Goal: Task Accomplishment & Management: Use online tool/utility

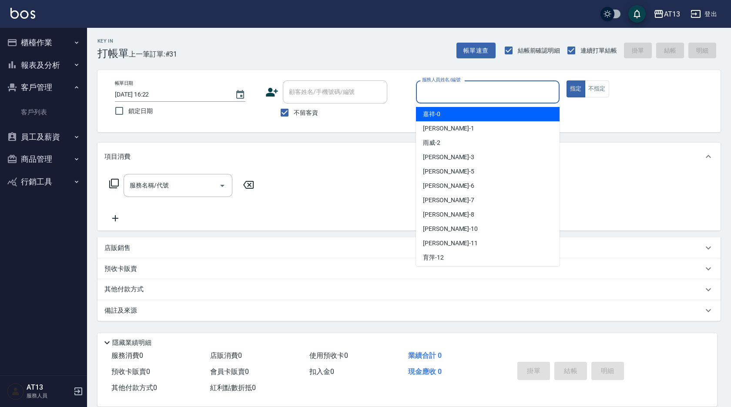
click at [535, 93] on input "服務人員姓名/編號" at bounding box center [488, 91] width 136 height 15
type input "ㄢ"
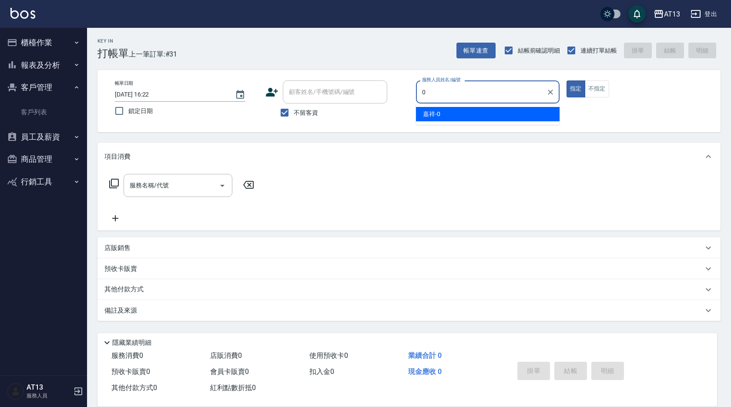
type input "0"
type button "true"
type input "嘉祥-0"
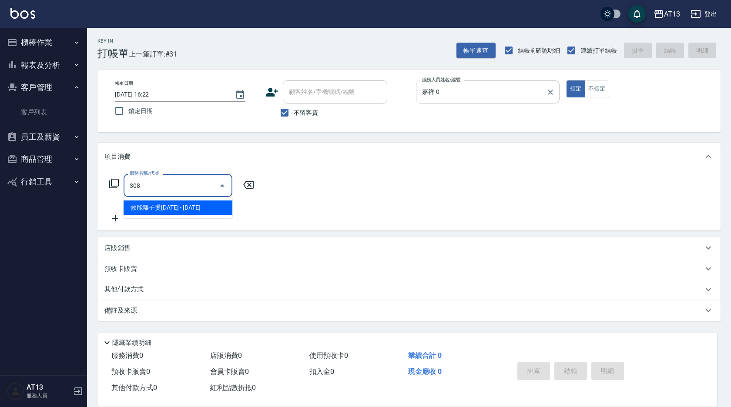
type input "效能離子燙1500(308)"
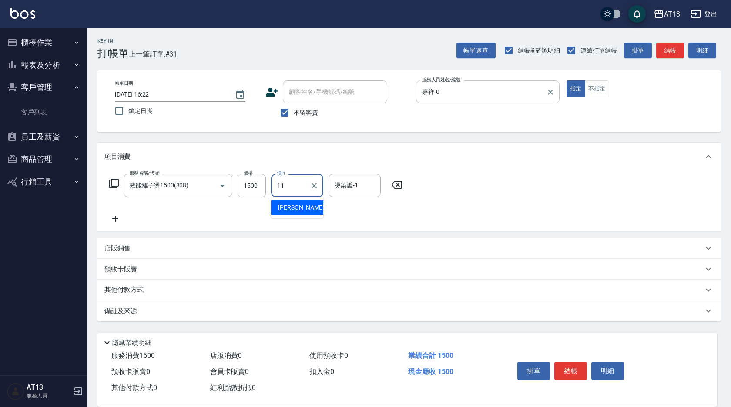
type input "[PERSON_NAME]-11"
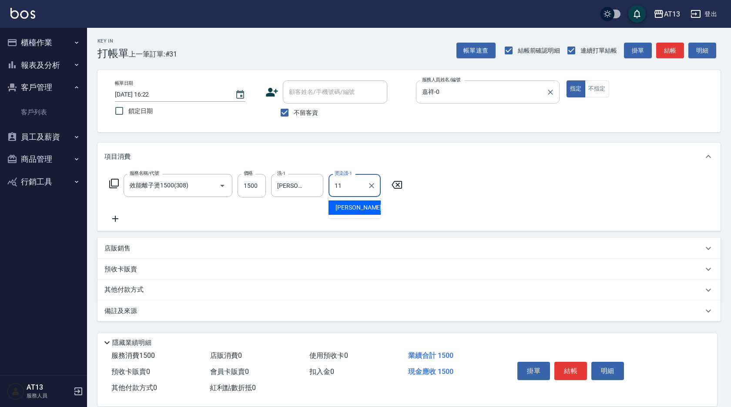
type input "[PERSON_NAME]-11"
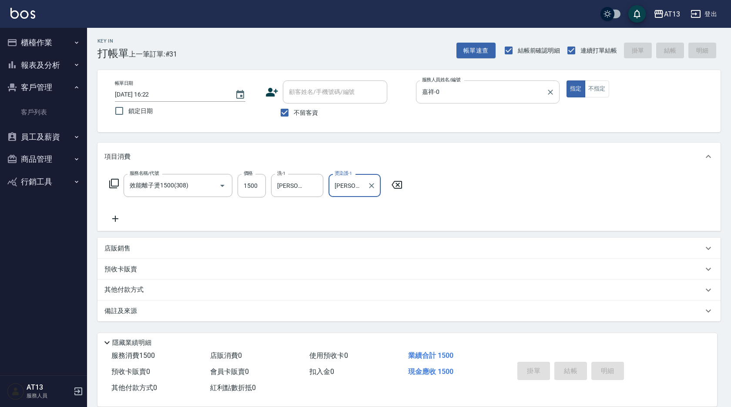
type input "[DATE] 20:09"
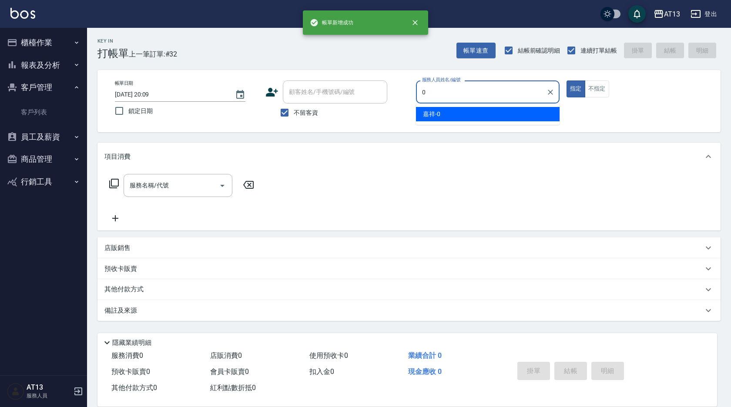
type input "嘉祥-0"
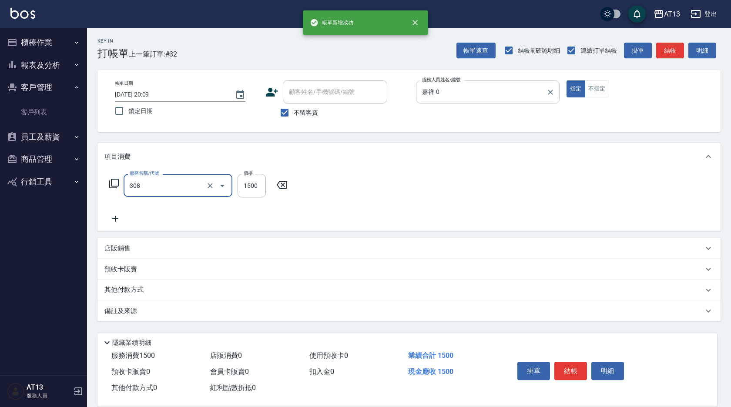
type input "效能離子燙1500(308)"
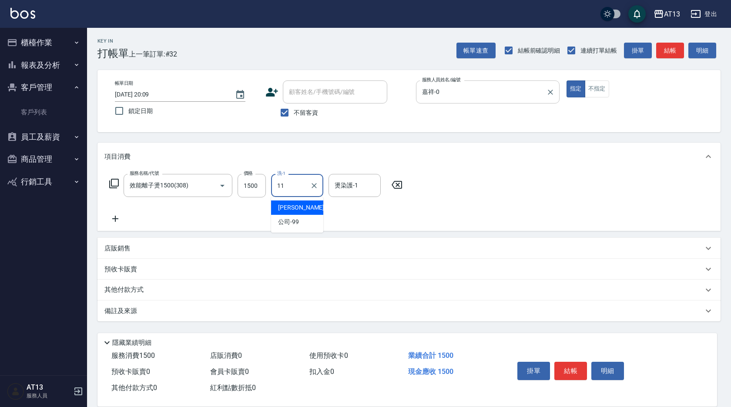
type input "[PERSON_NAME]-11"
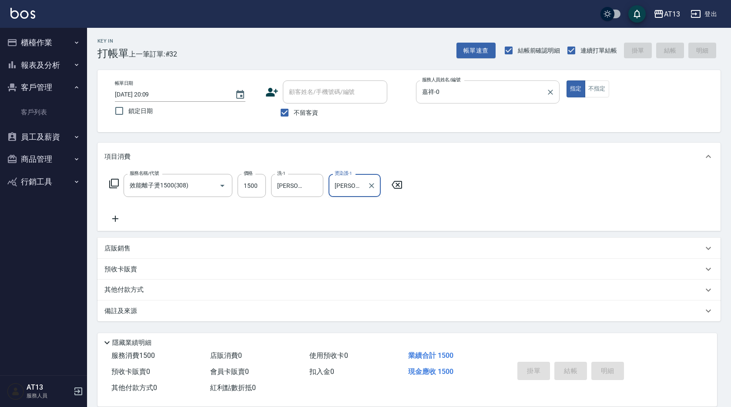
type input "[PERSON_NAME]-11"
type input "[DATE] 20:10"
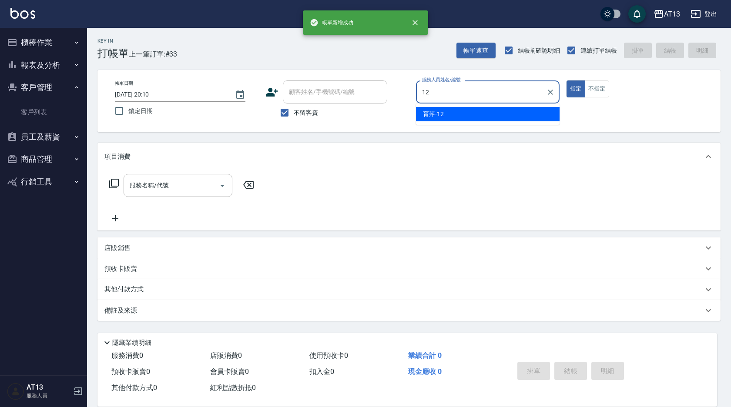
type input "育[PERSON_NAME]-12"
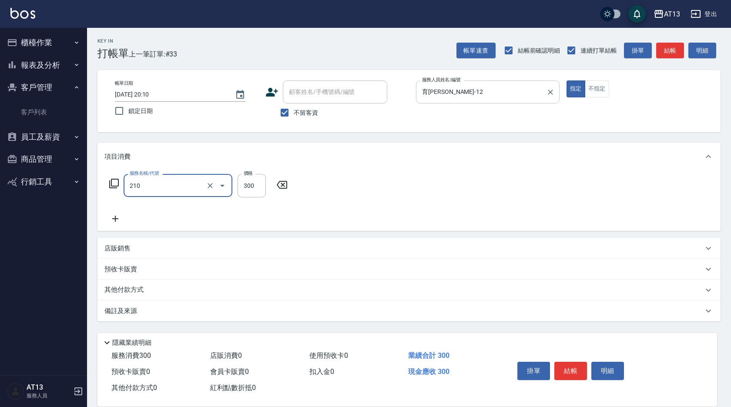
type input "歐娜洗髮精(210)"
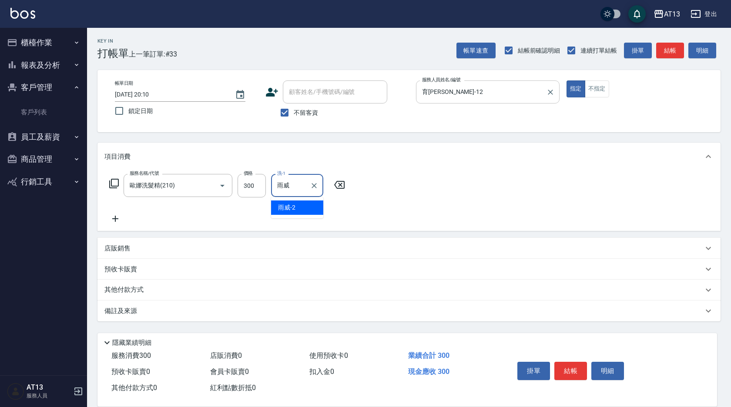
type input "雨"
type input "[PERSON_NAME]-23"
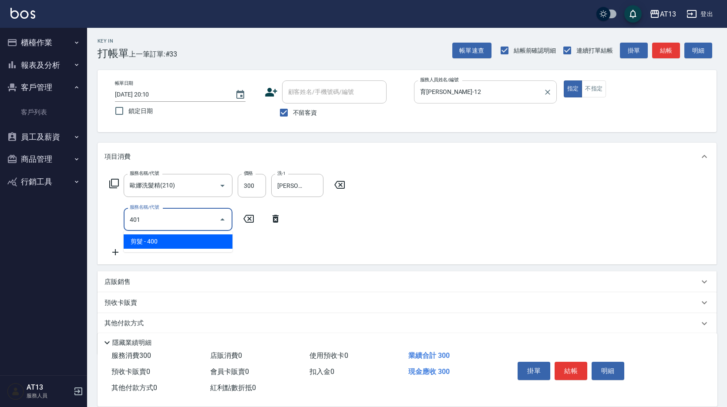
type input "剪髮(401)"
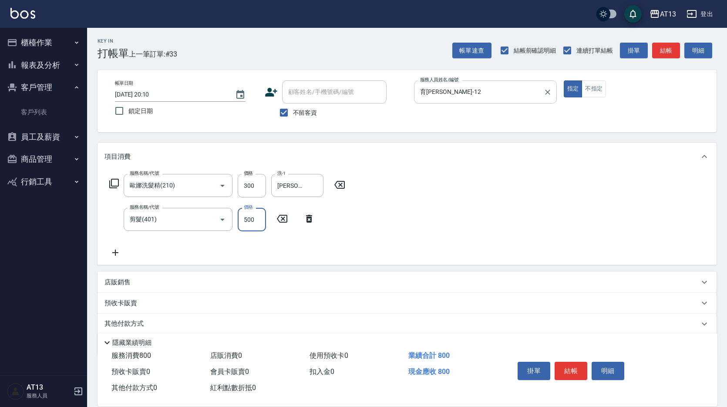
type input "500"
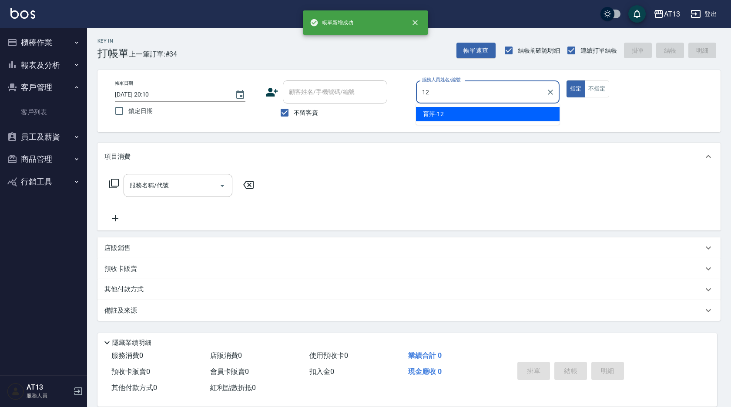
type input "育[PERSON_NAME]-12"
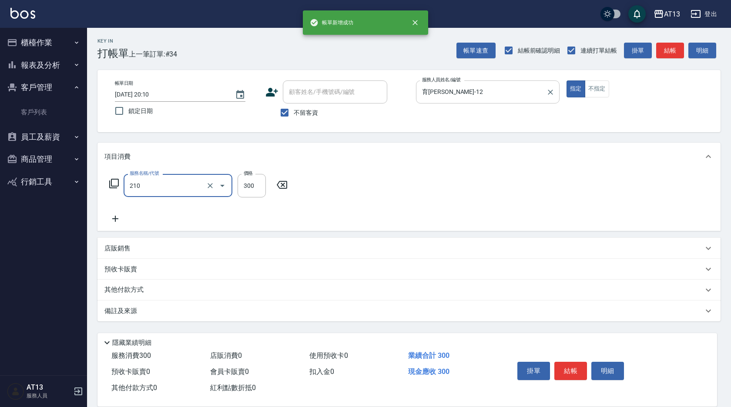
type input "歐娜洗髮精(210)"
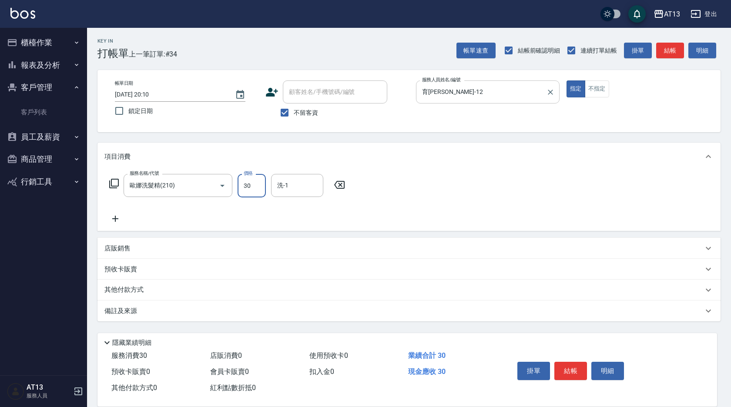
type input "300"
type input "[PERSON_NAME]-23"
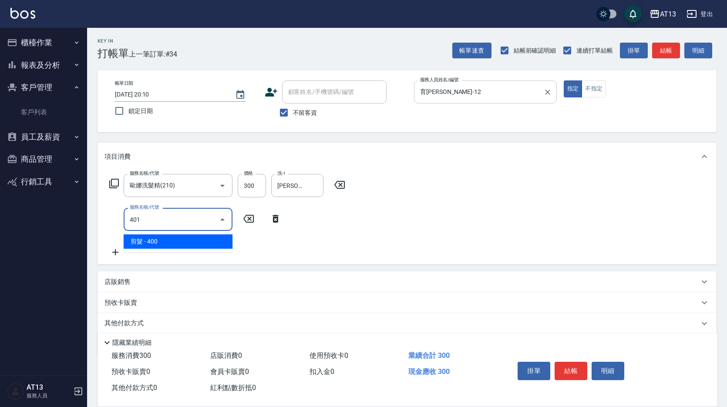
type input "剪髮(401)"
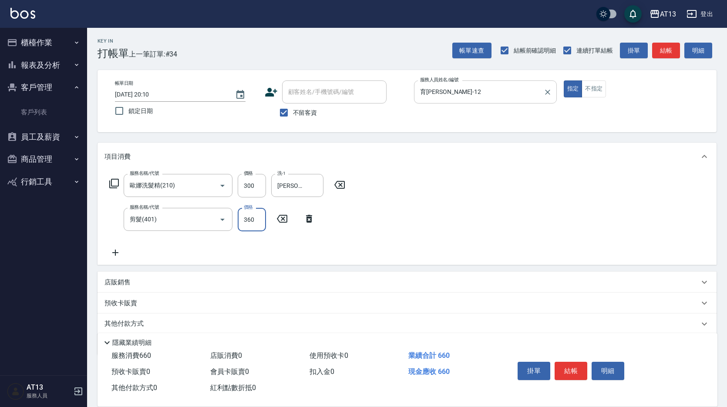
type input "360"
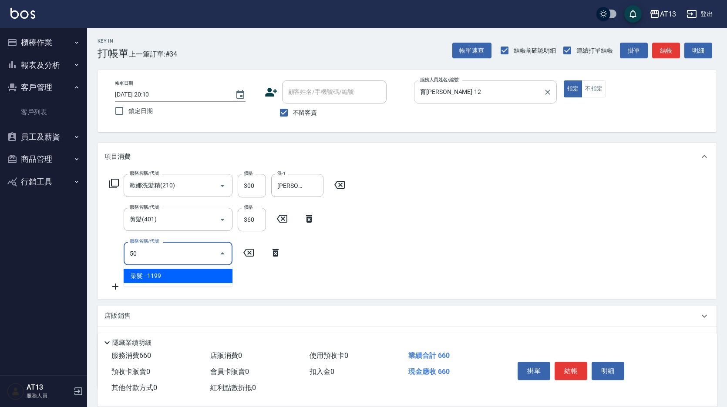
type input "5"
type input "補燙599以下(301)"
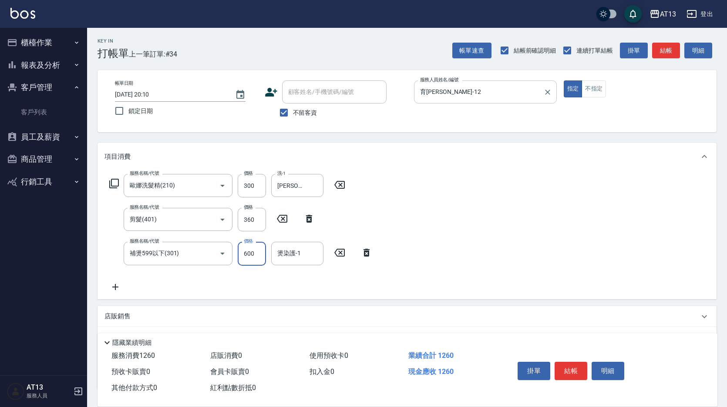
type input "600"
type input "[PERSON_NAME]-23"
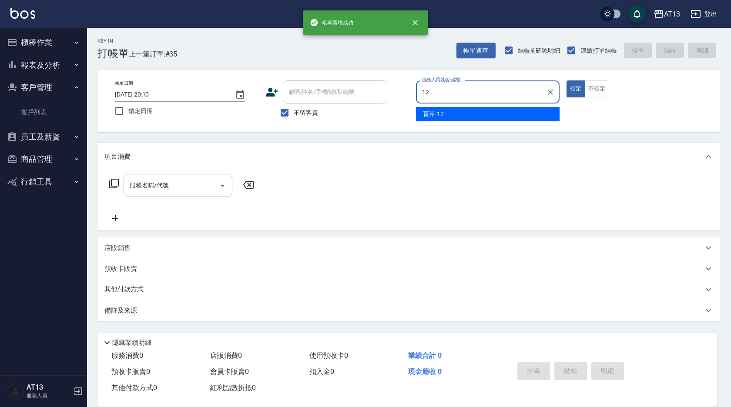
type input "育[PERSON_NAME]-12"
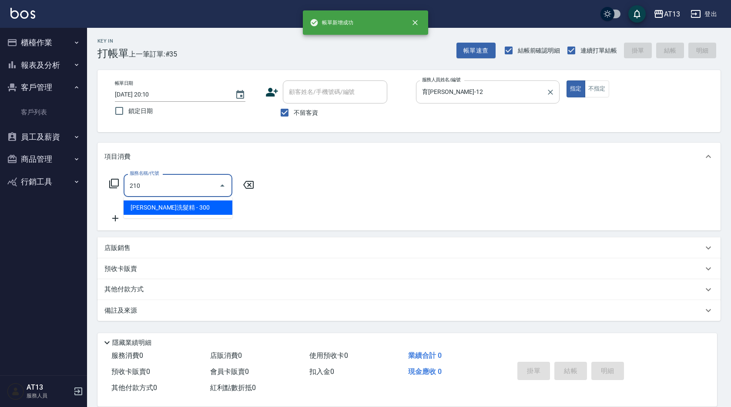
type input "歐娜洗髮精(210)"
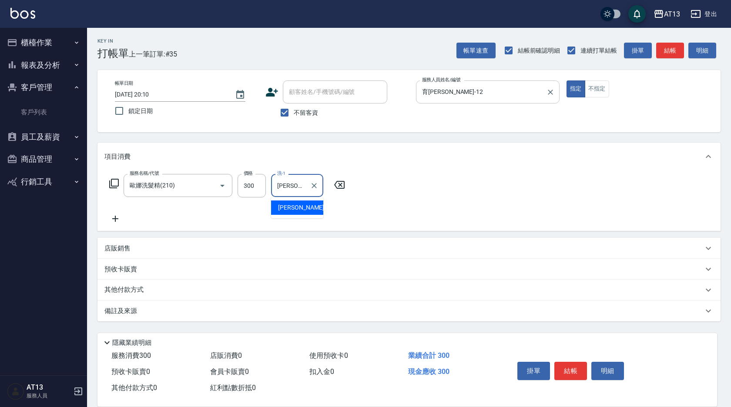
type input "[PERSON_NAME]-33"
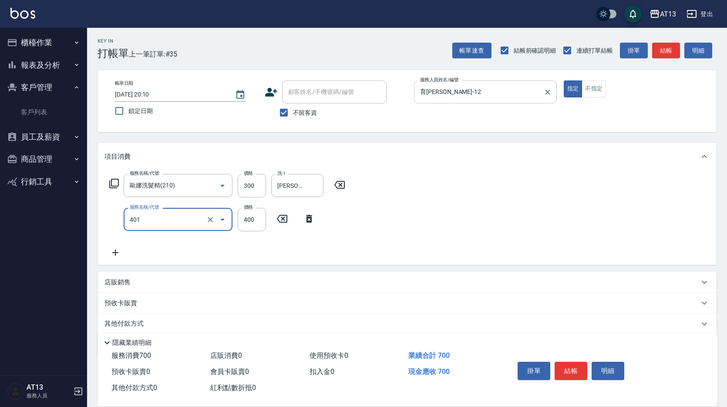
type input "剪髮(401)"
type input "500"
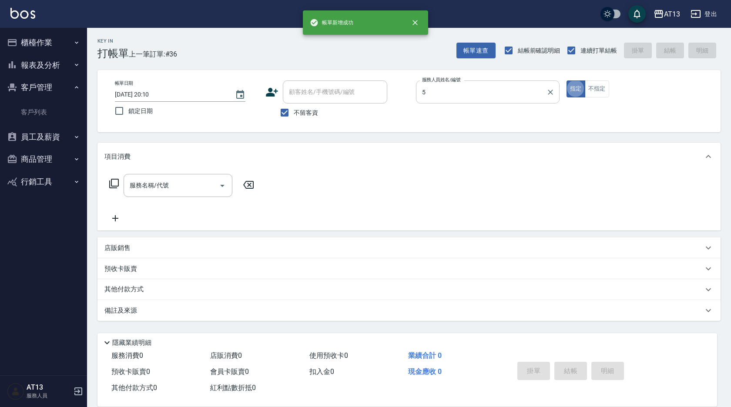
type input "[PERSON_NAME]-5"
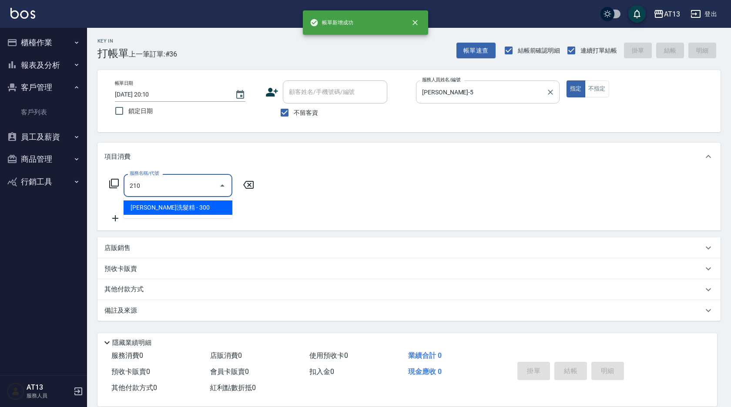
type input "歐娜洗髮精(210)"
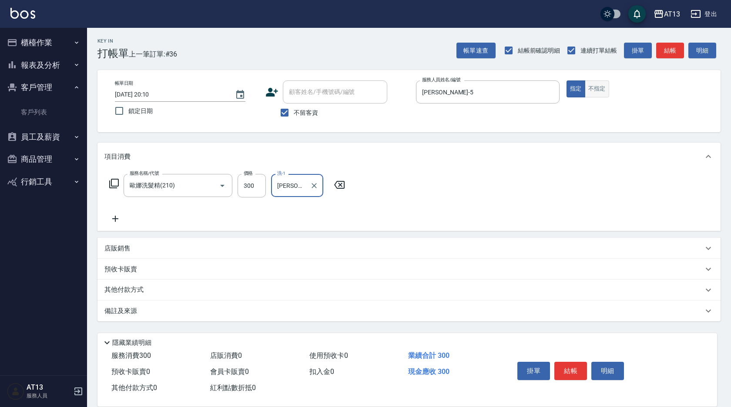
type input "[PERSON_NAME]-33"
click at [595, 84] on button "不指定" at bounding box center [597, 89] width 24 height 17
type button "false"
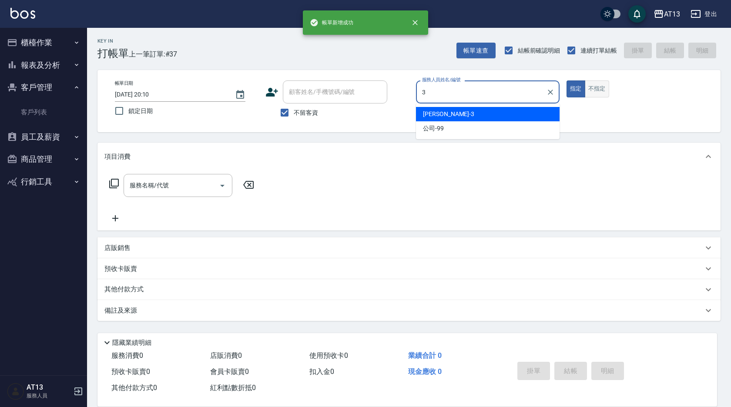
type input "[PERSON_NAME]-3"
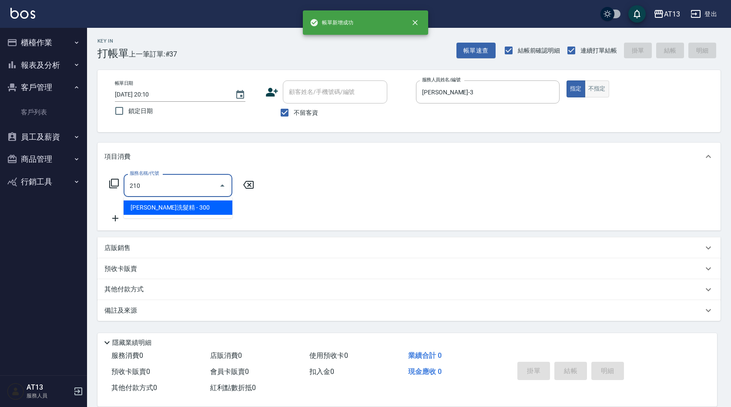
type input "歐娜洗髮精(210)"
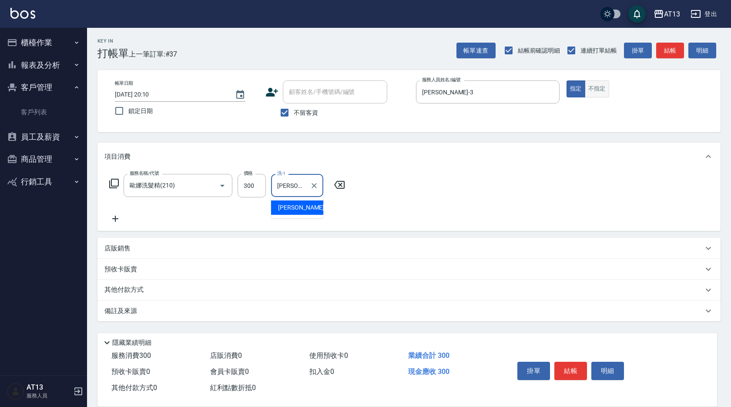
type input "[PERSON_NAME]-31"
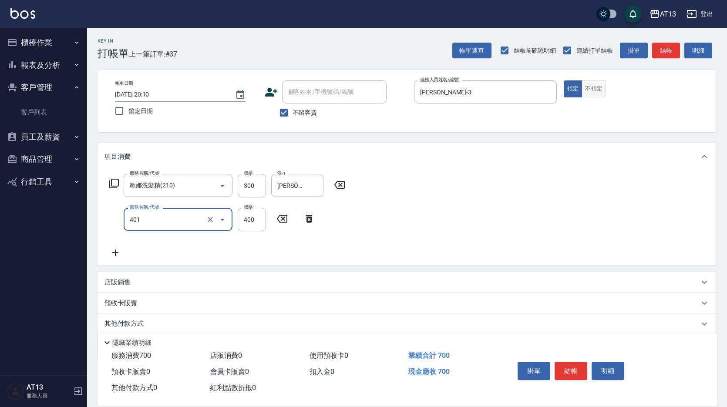
type input "剪髮(401)"
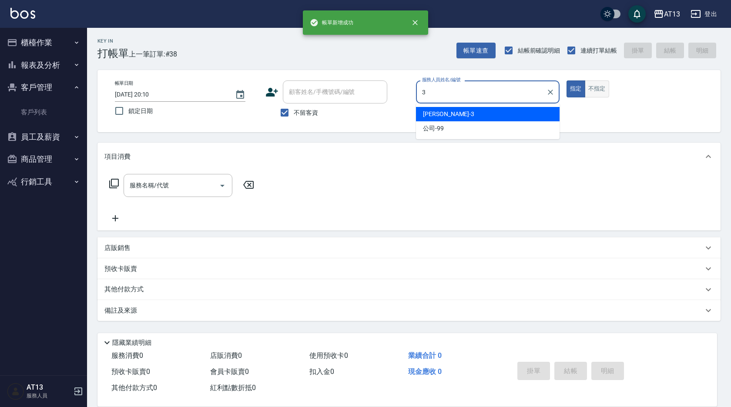
type input "[PERSON_NAME]-3"
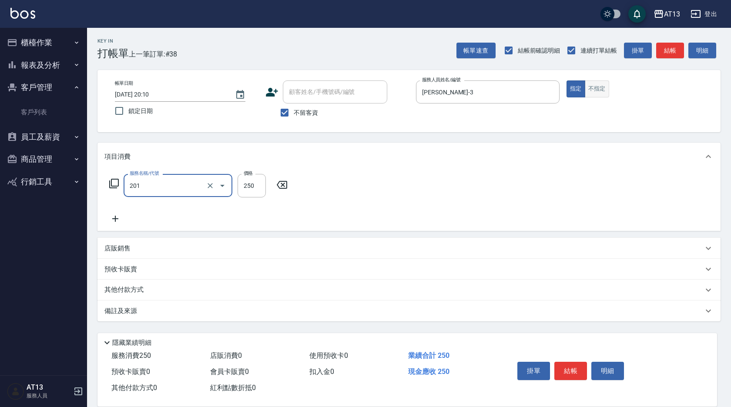
type input "洗髮(201)"
type input "[PERSON_NAME]-29"
click at [595, 84] on button "不指定" at bounding box center [597, 89] width 24 height 17
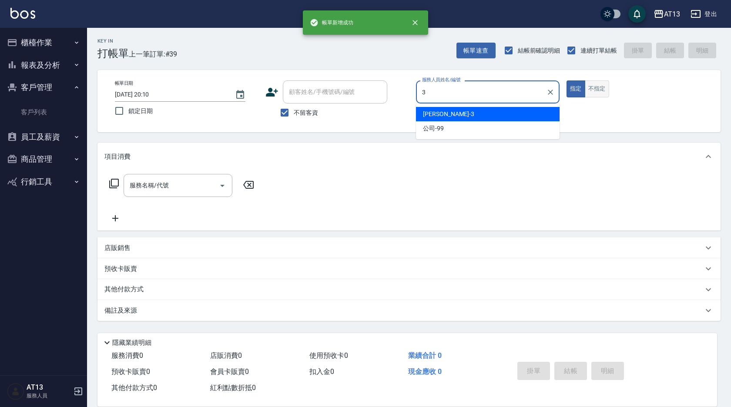
type input "[PERSON_NAME]-3"
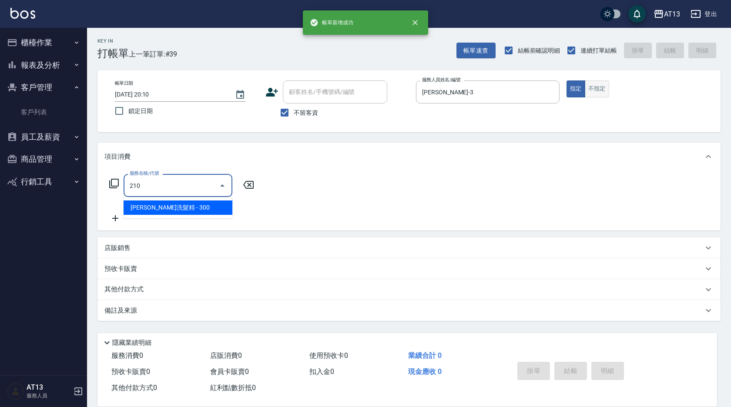
type input "歐娜洗髮精(210)"
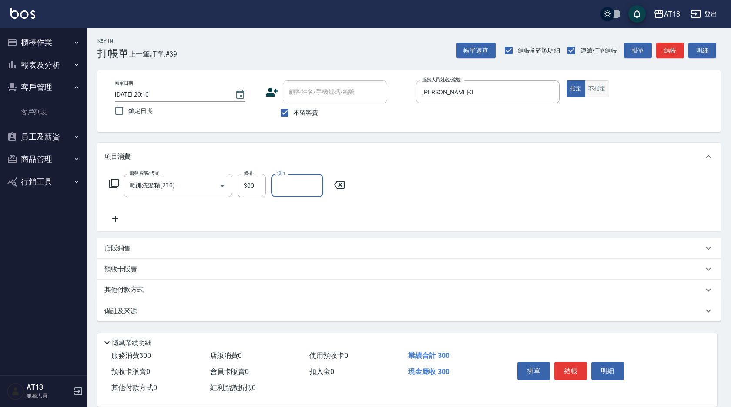
type input "2"
type input "[PERSON_NAME]-33"
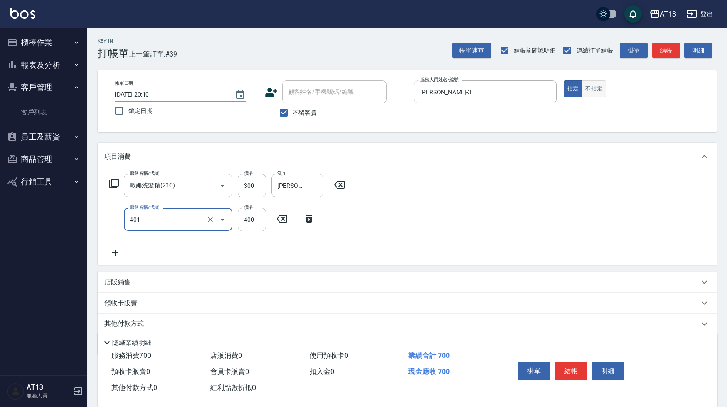
type input "剪髮(401)"
type input "350"
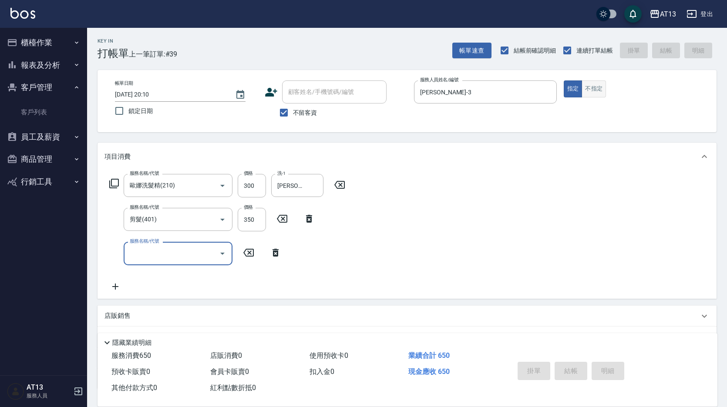
type input "[DATE] 20:11"
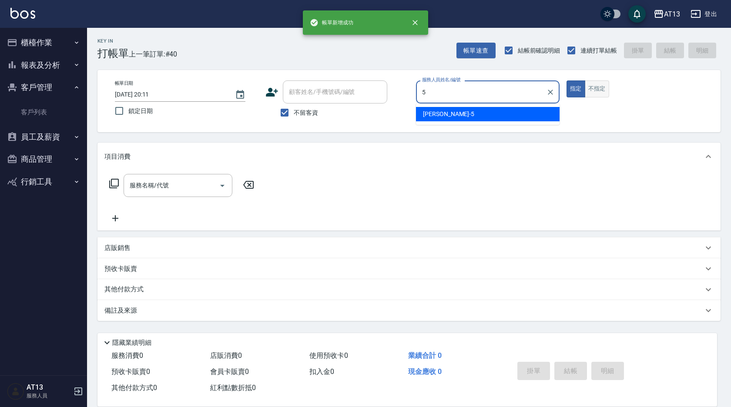
type input "[PERSON_NAME]-5"
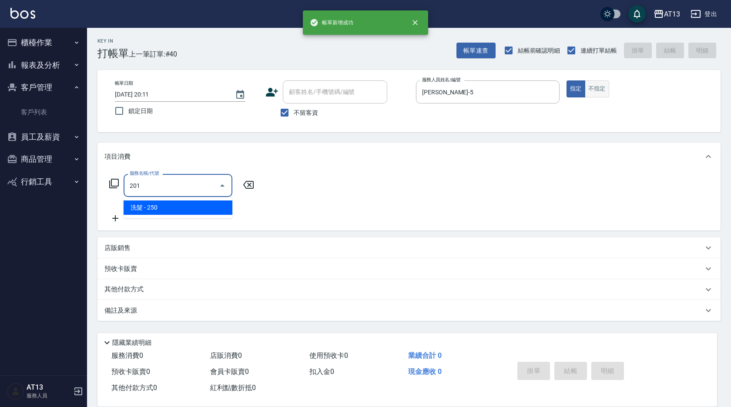
type input "洗髮(201)"
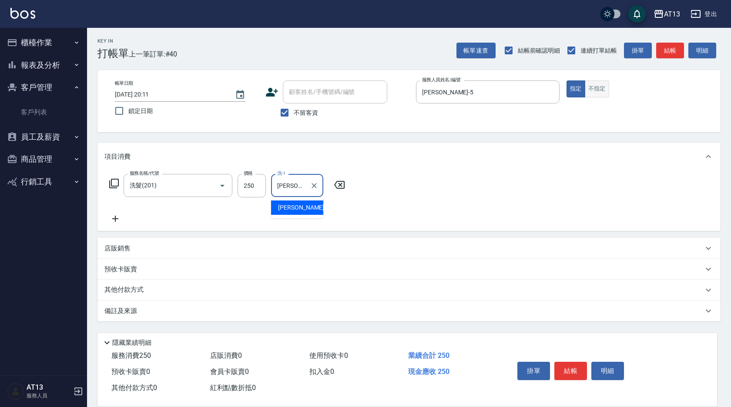
type input "[PERSON_NAME]-33"
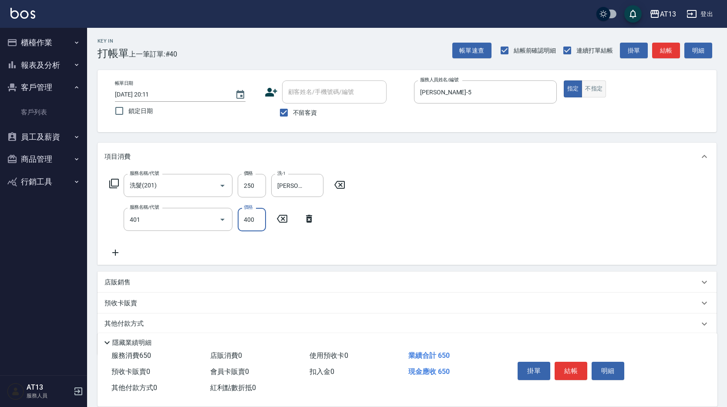
type input "剪髮(401)"
type input "200"
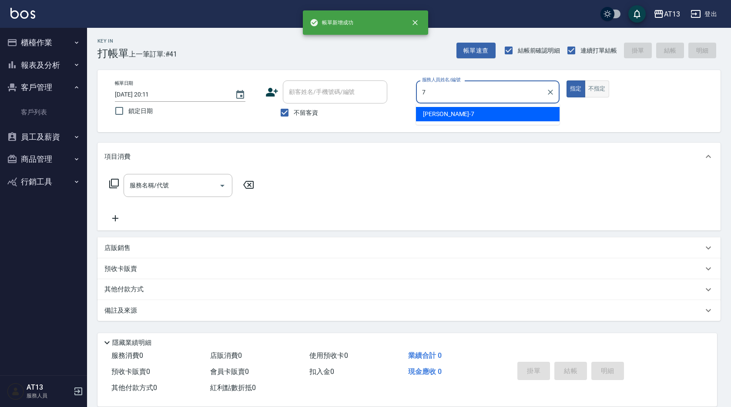
type input "[PERSON_NAME]-7"
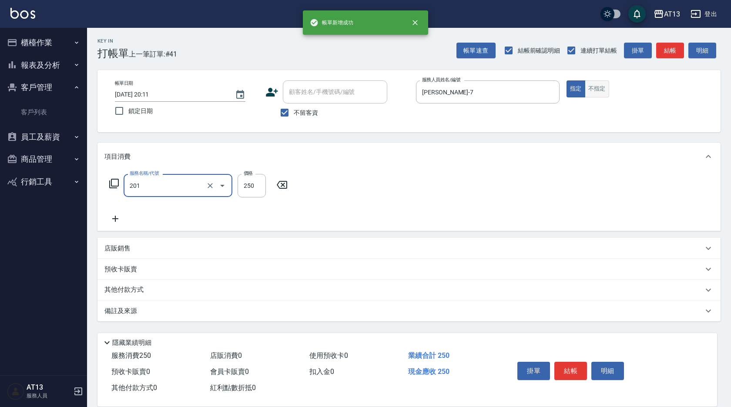
type input "洗髮(201)"
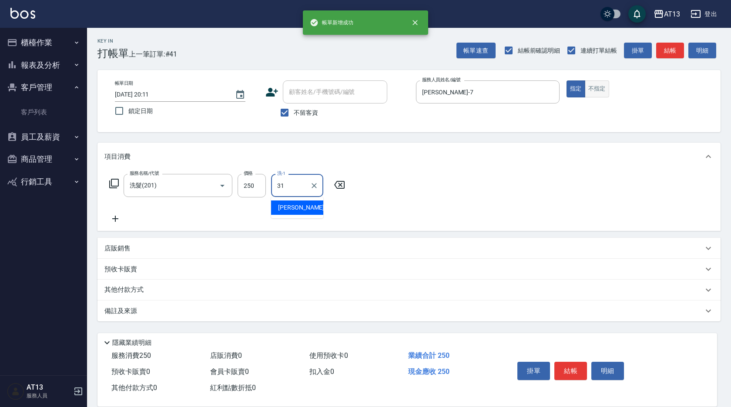
type input "[PERSON_NAME]-31"
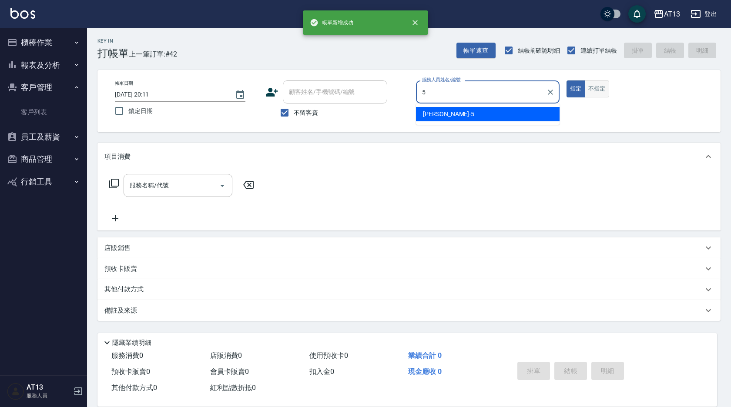
type input "[PERSON_NAME]-5"
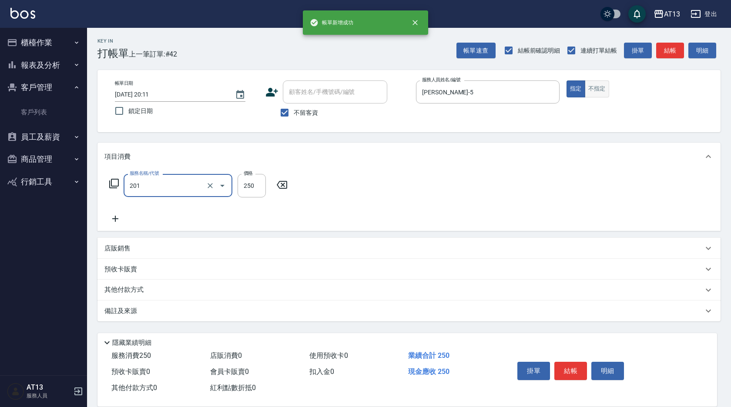
type input "洗髮(201)"
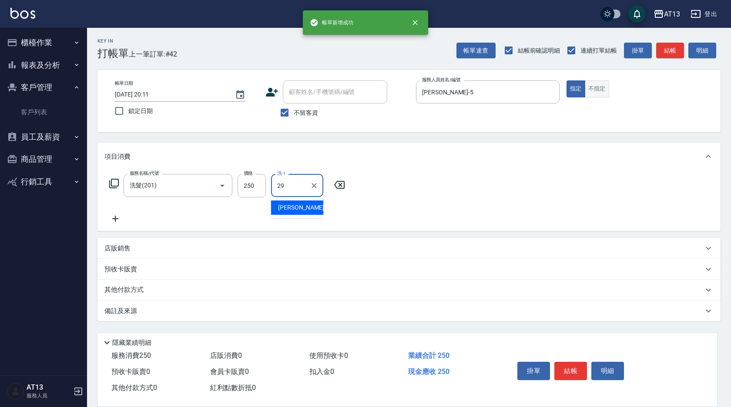
type input "[PERSON_NAME]-29"
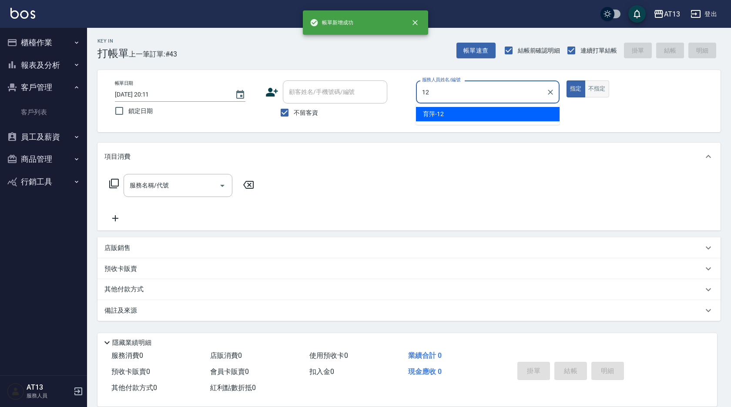
type input "育[PERSON_NAME]-12"
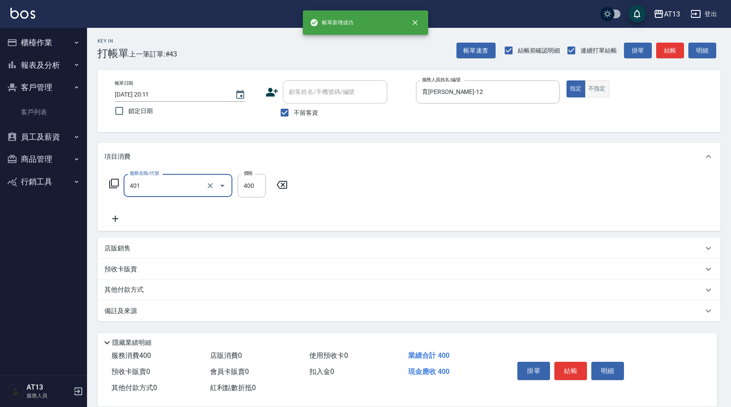
type input "剪髮(401)"
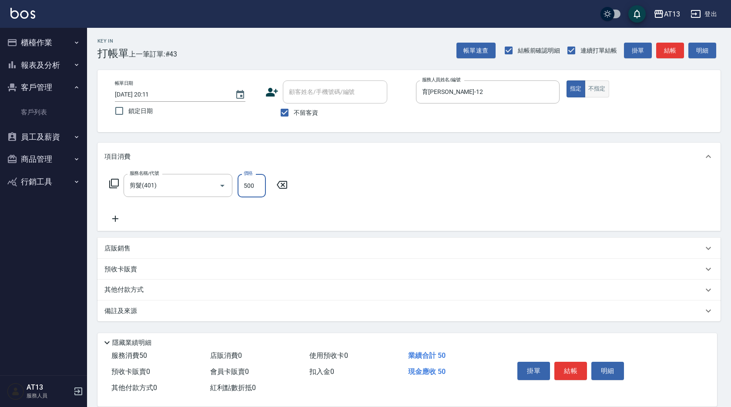
type input "500"
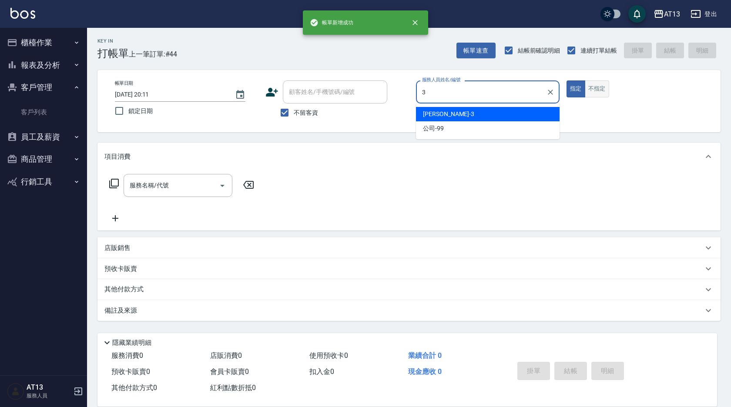
type input "[PERSON_NAME]-3"
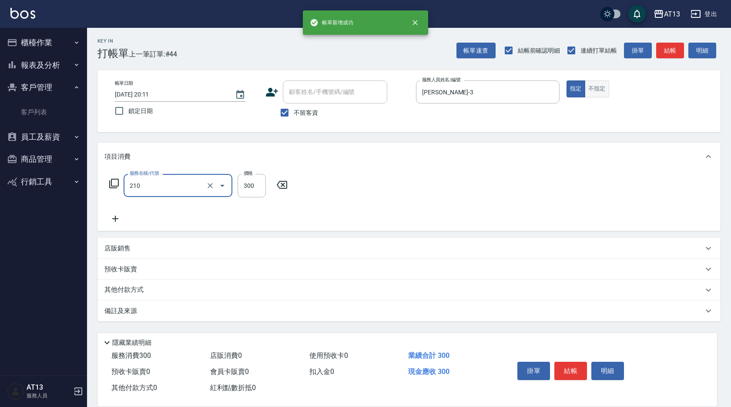
type input "歐娜洗髮精(210)"
type input "[PERSON_NAME]-31"
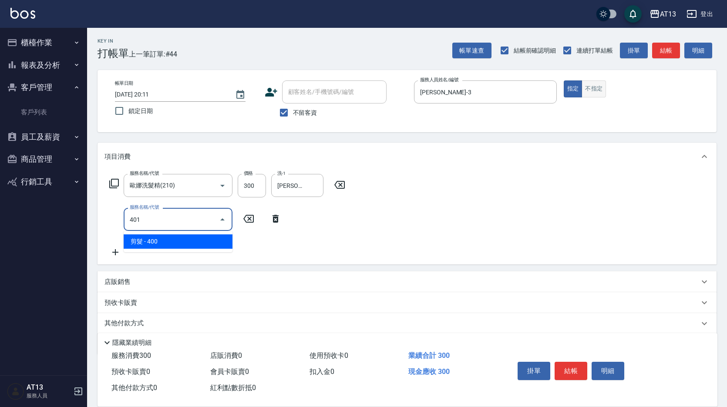
type input "剪髮(401)"
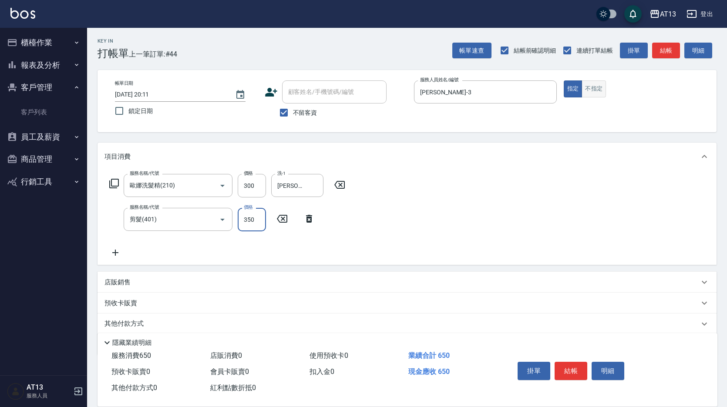
type input "350"
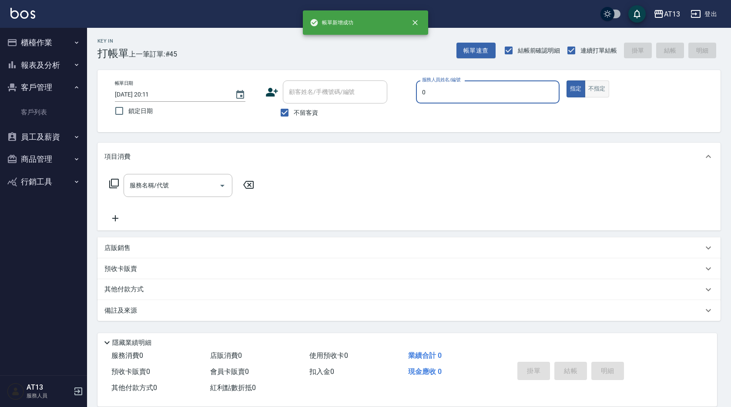
type input "嘉祥-0"
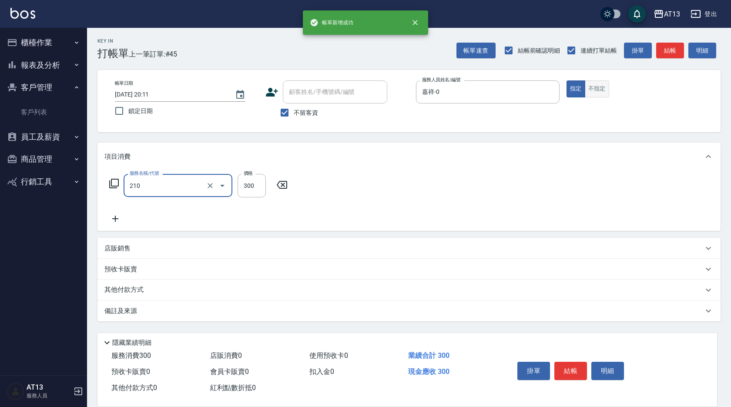
type input "歐娜洗髮精(210)"
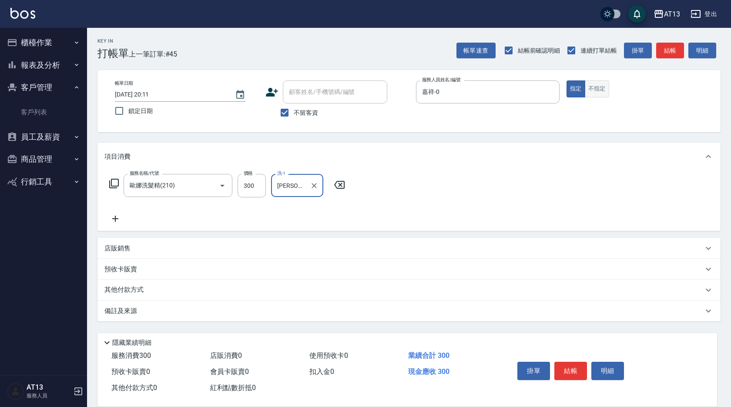
type input "[PERSON_NAME]-33"
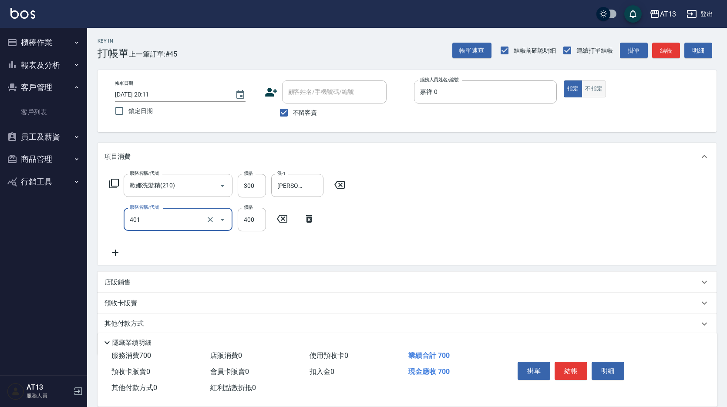
type input "剪髮(401)"
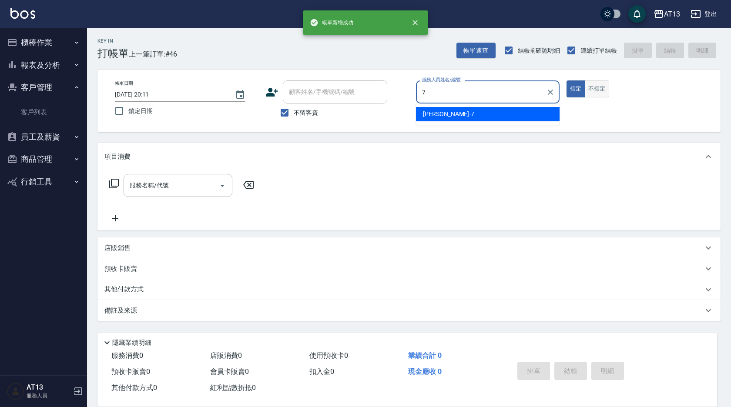
type input "[PERSON_NAME]-7"
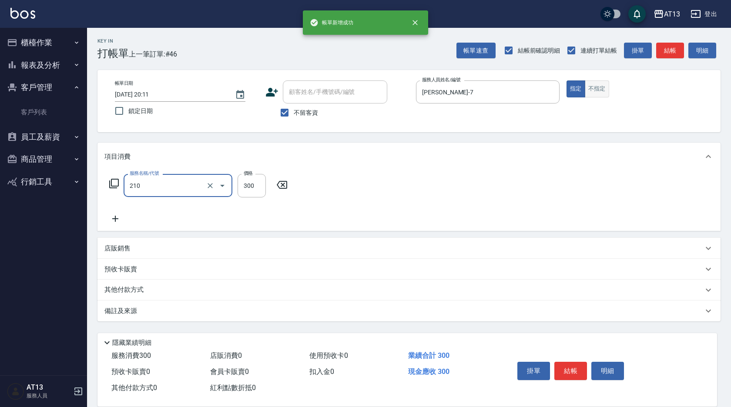
type input "歐娜洗髮精(210)"
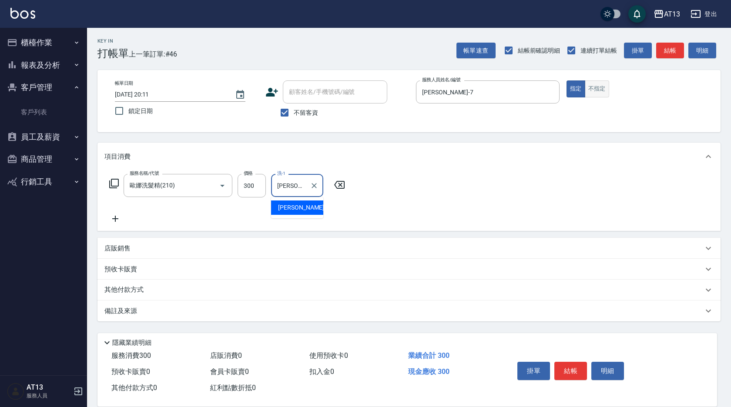
type input "[PERSON_NAME]-29"
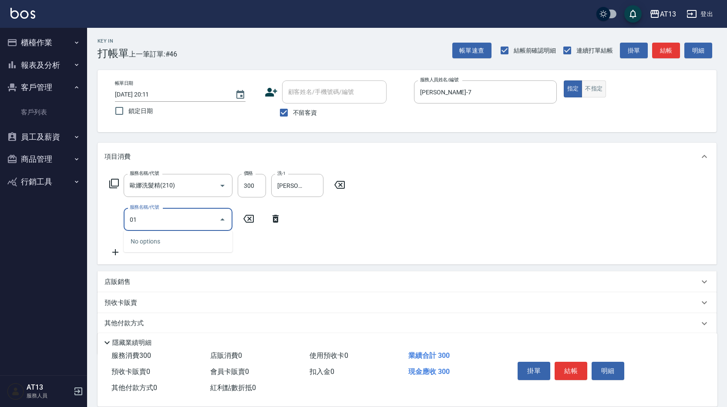
type input "0"
type input "剪髮(401)"
type input "300"
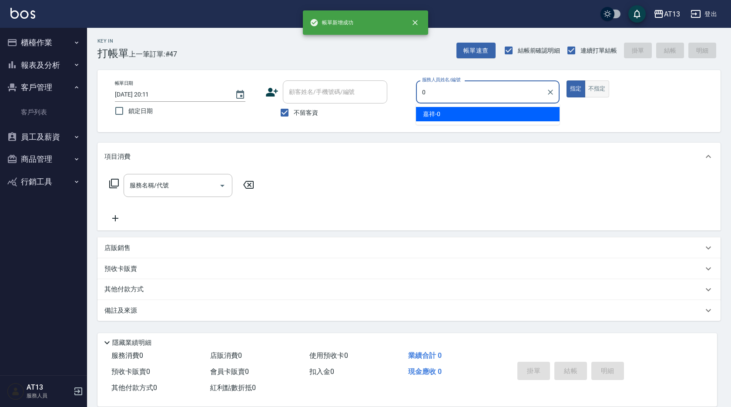
type input "嘉祥-0"
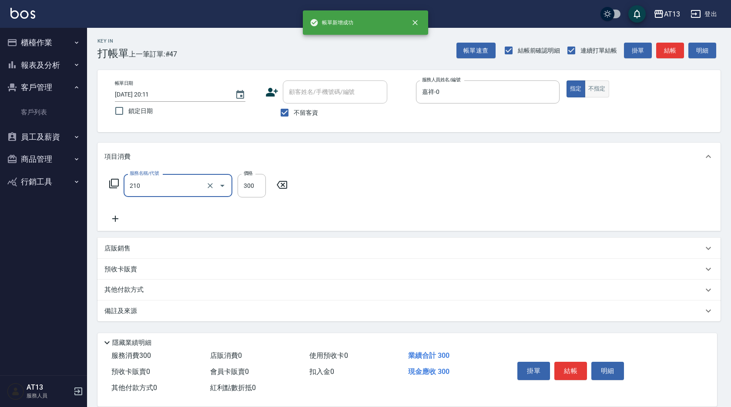
type input "歐娜洗髮精(210)"
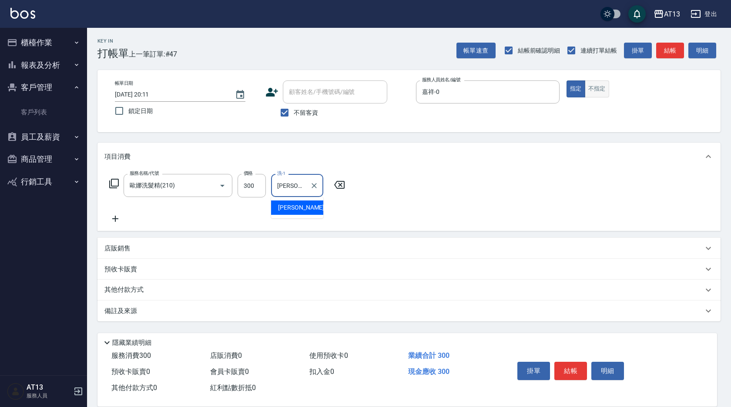
type input "[PERSON_NAME]-11"
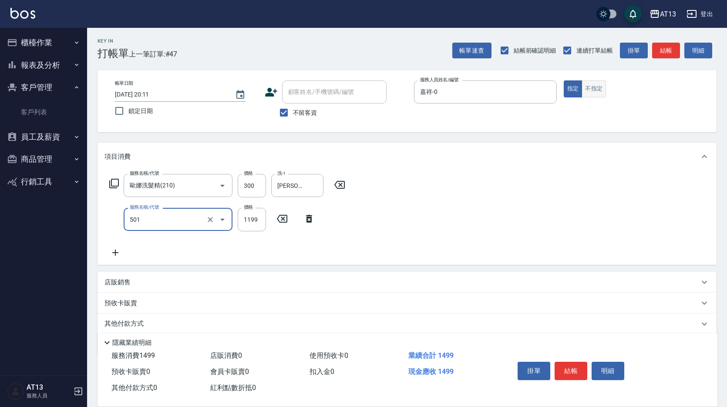
type input "染髮(501)"
type input "1200"
type input "[PERSON_NAME]-11"
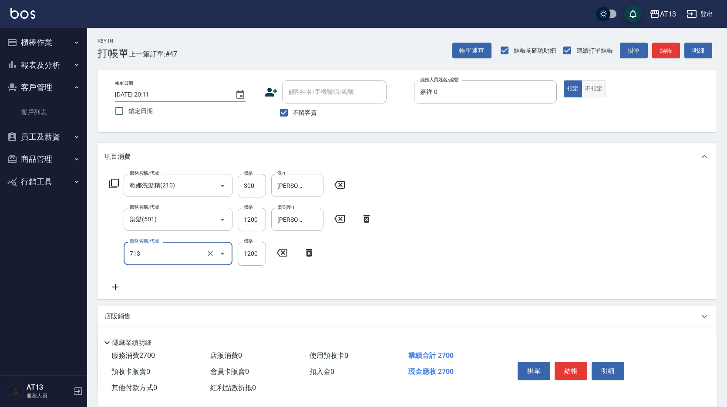
type input "水樣結構式1200(713)"
type input "840"
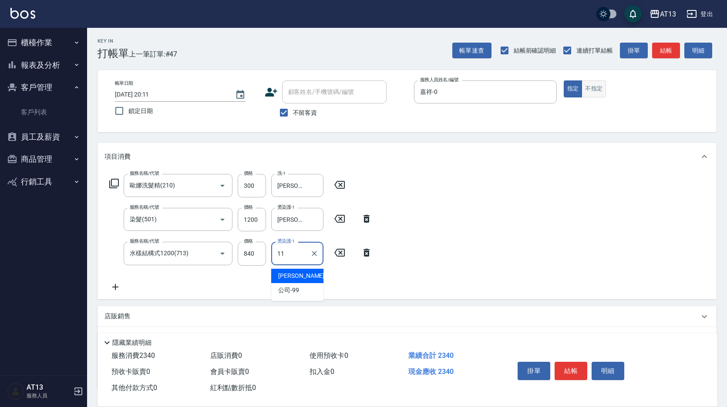
type input "[PERSON_NAME]-11"
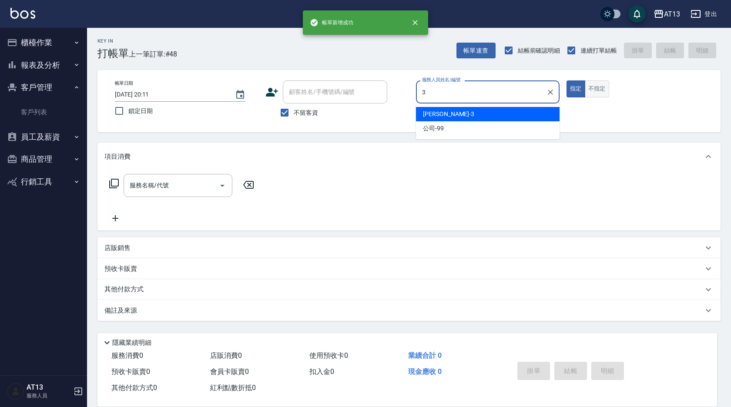
type input "[PERSON_NAME]-3"
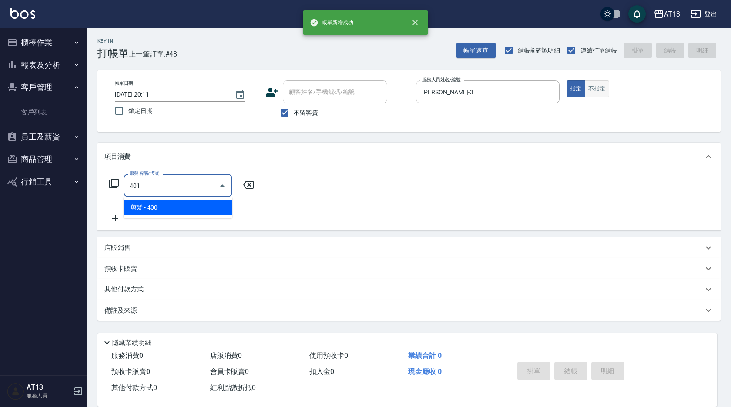
type input "剪髮(401)"
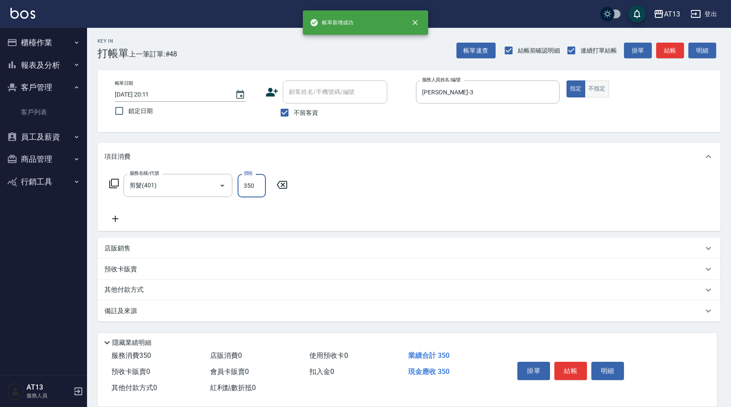
type input "350"
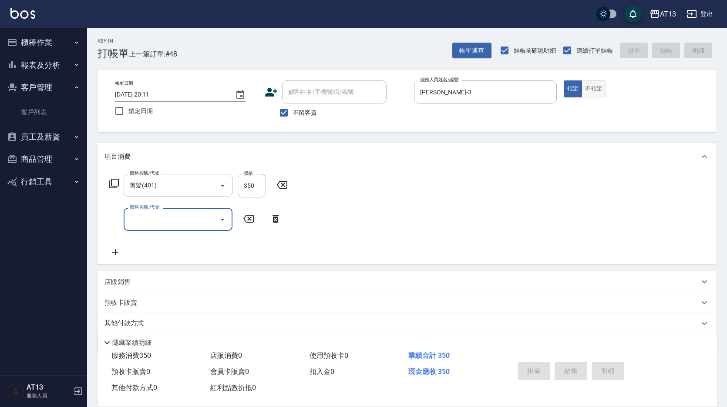
type input "[DATE] 20:12"
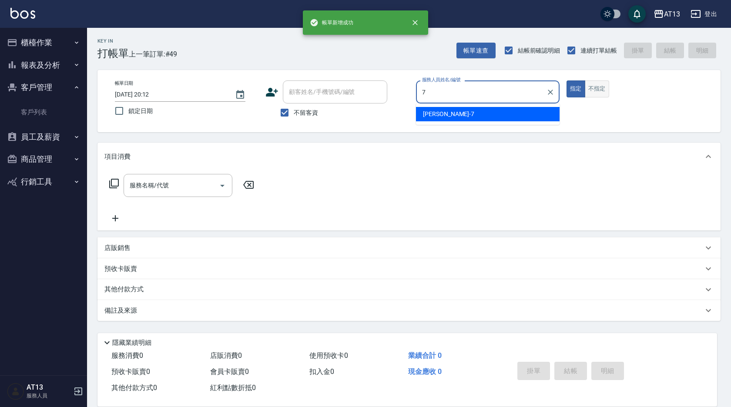
type input "[PERSON_NAME]-7"
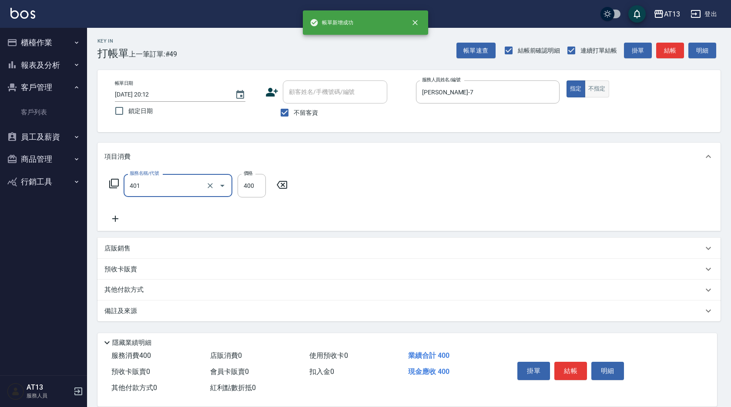
type input "剪髮(401)"
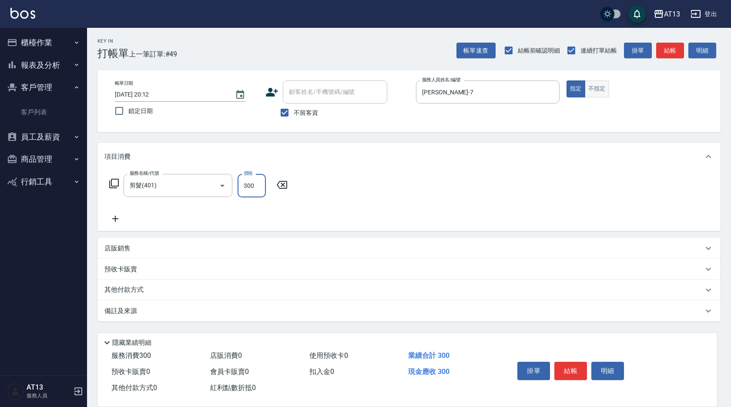
type input "300"
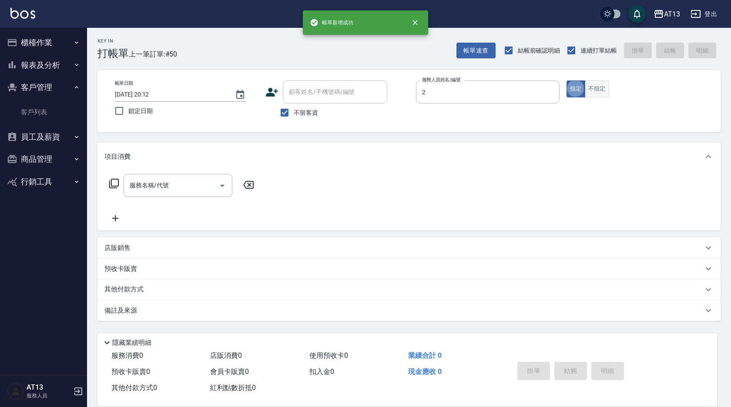
type input "雨威-2"
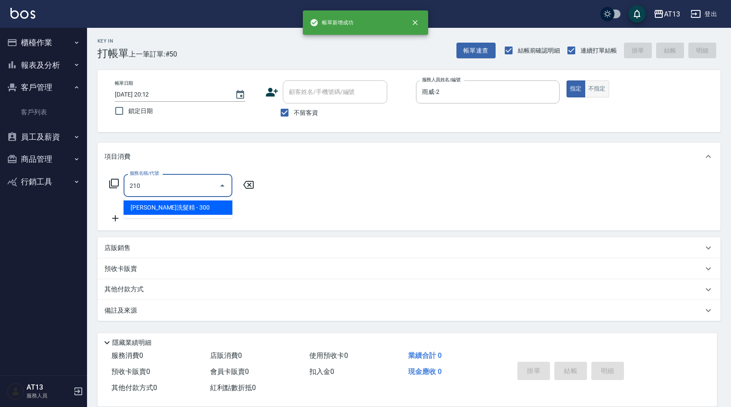
type input "歐娜洗髮精(210)"
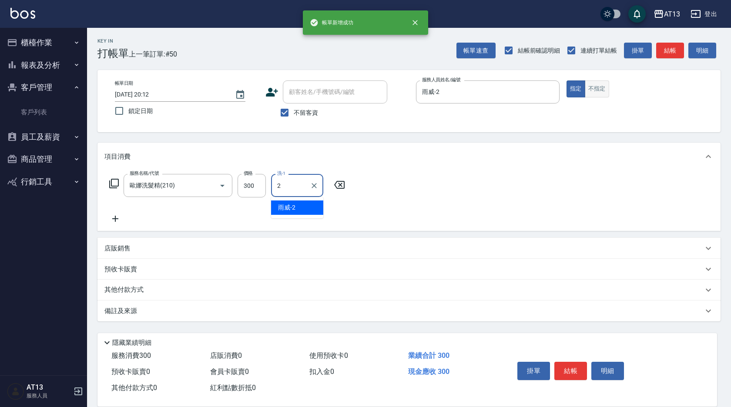
type input "雨威-2"
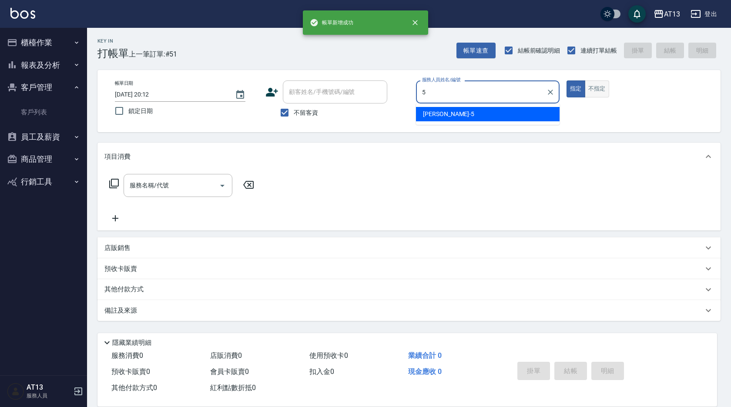
type input "[PERSON_NAME]-5"
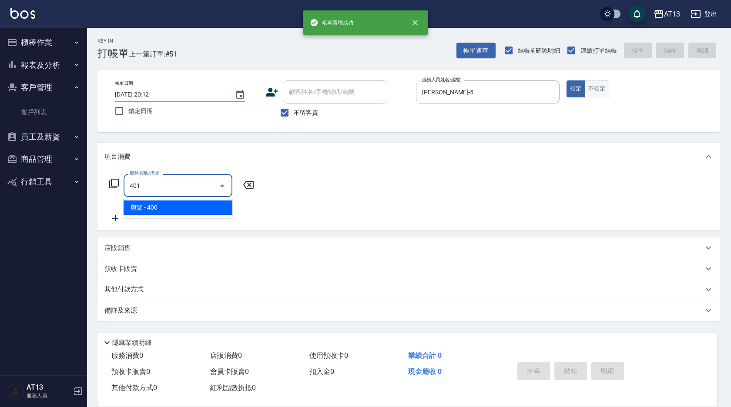
type input "剪髮(401)"
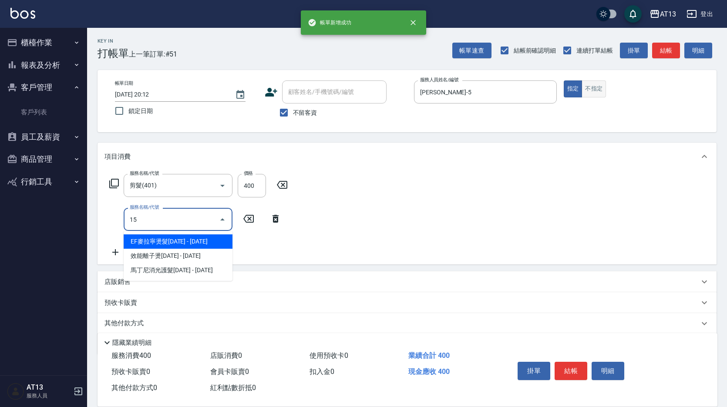
type input "1"
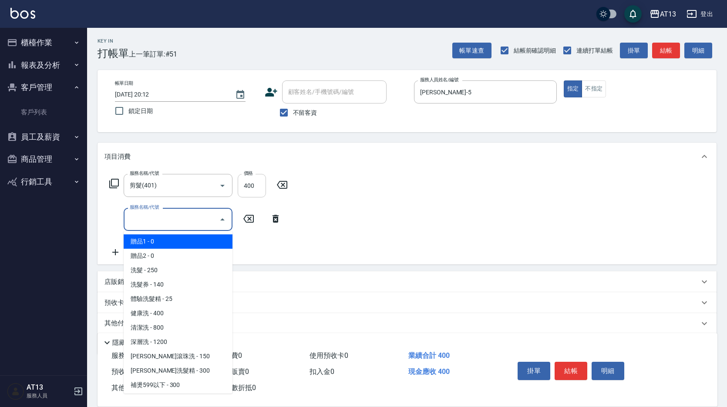
click at [243, 186] on input "400" at bounding box center [252, 186] width 28 height 24
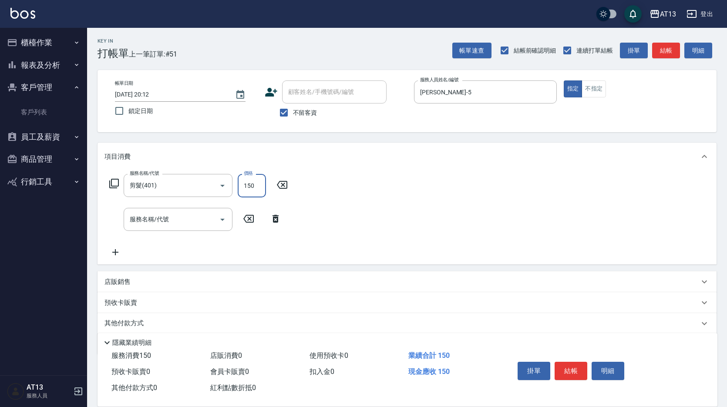
type input "150"
click at [601, 98] on div "帳單日期 [DATE] 20:12 鎖定日期 顧客姓名/手機號碼/編號 顧客姓名/手機號碼/編號 不留客資 服務人員姓名/編號 [PERSON_NAME]-5…" at bounding box center [407, 101] width 598 height 41
click at [598, 93] on button "不指定" at bounding box center [593, 89] width 24 height 17
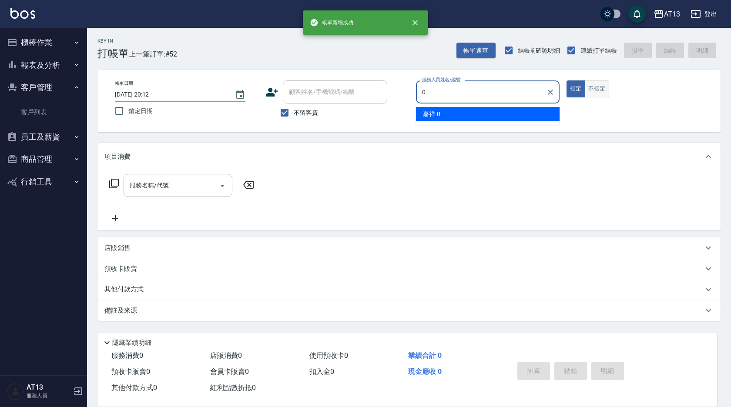
type input "嘉祥-0"
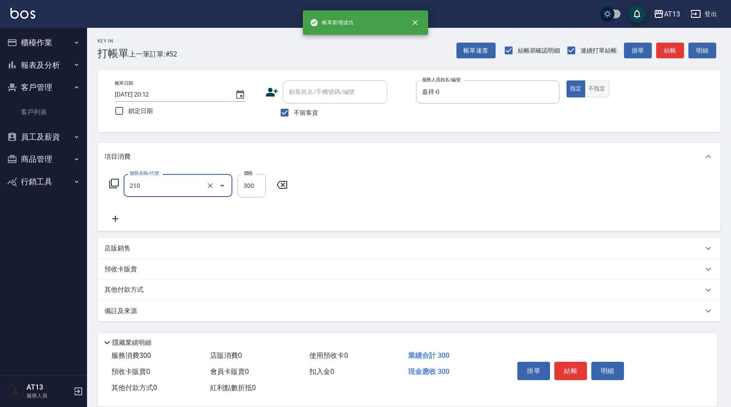
type input "歐娜洗髮精(210)"
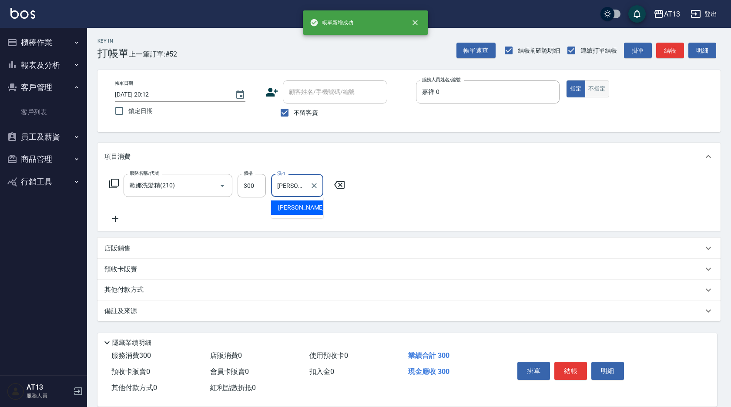
type input "[PERSON_NAME]-33"
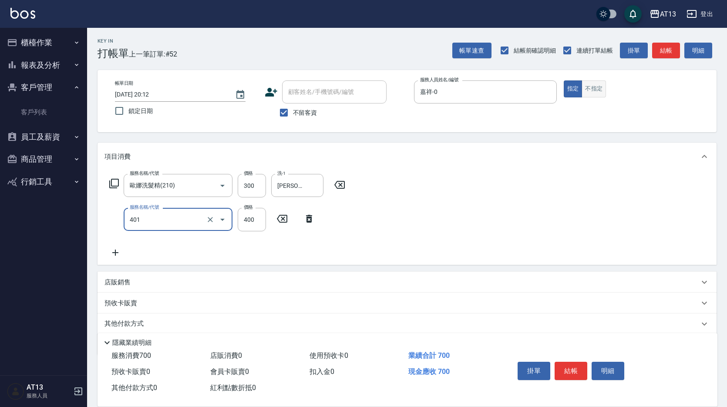
type input "剪髮(401)"
type input "200"
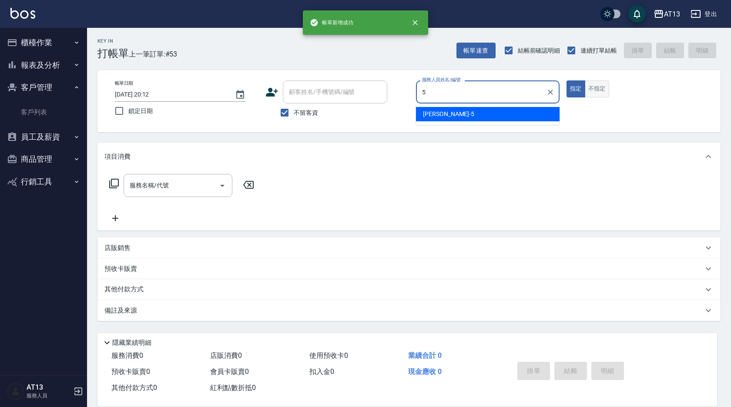
type input "[PERSON_NAME]-5"
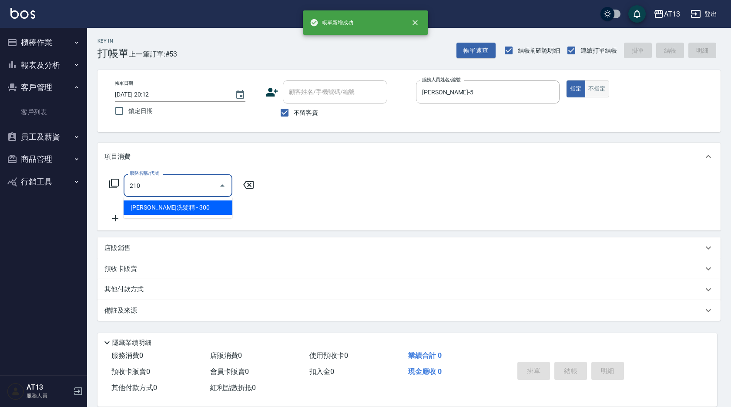
type input "歐娜洗髮精(210)"
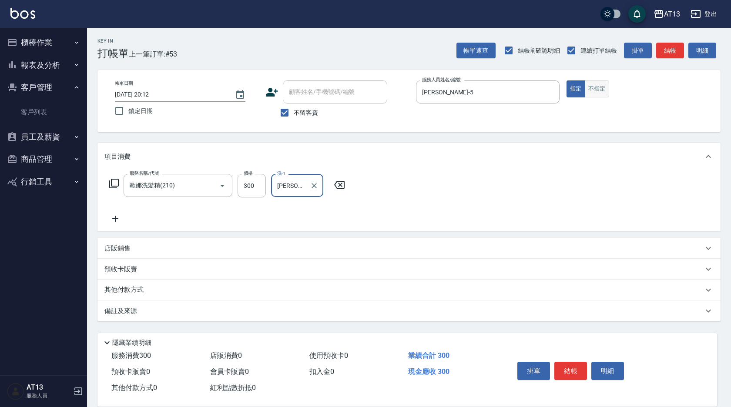
type input "[PERSON_NAME]-29"
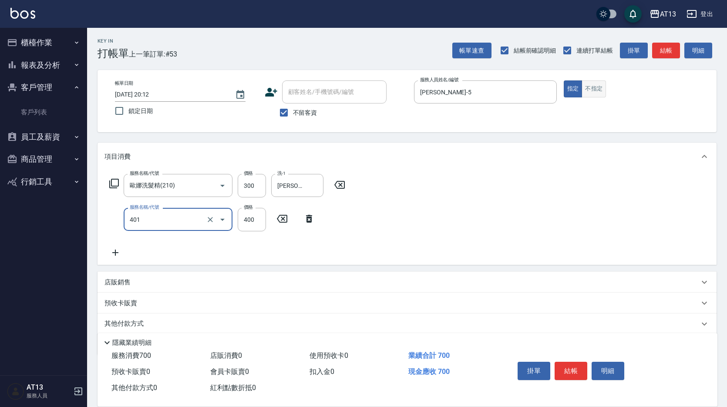
type input "剪髮(401)"
type input "200"
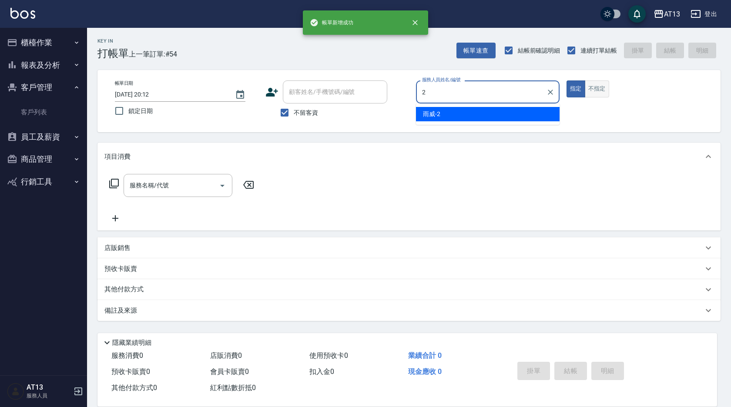
type input "雨威-2"
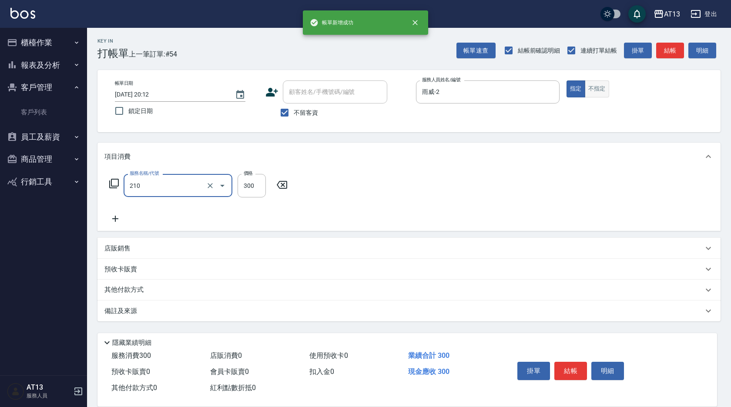
type input "歐娜洗髮精(210)"
type input "[PERSON_NAME]-23"
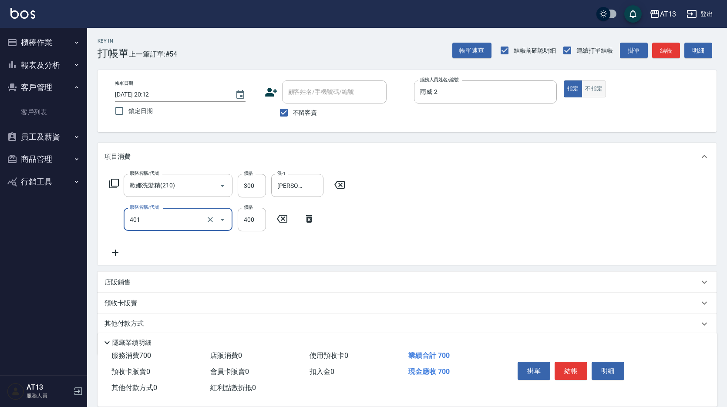
type input "剪髮(401)"
type input "200"
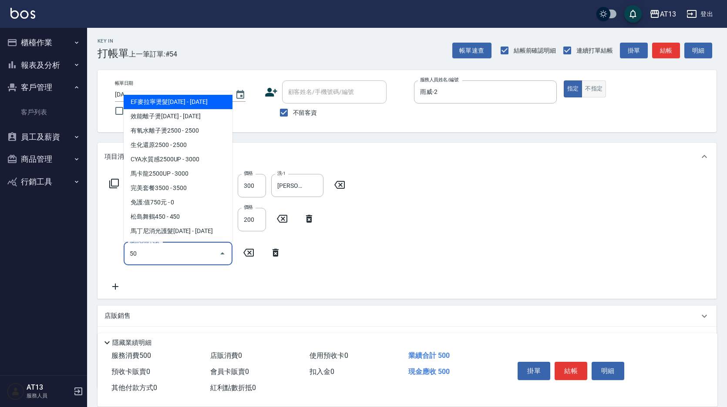
type input "5"
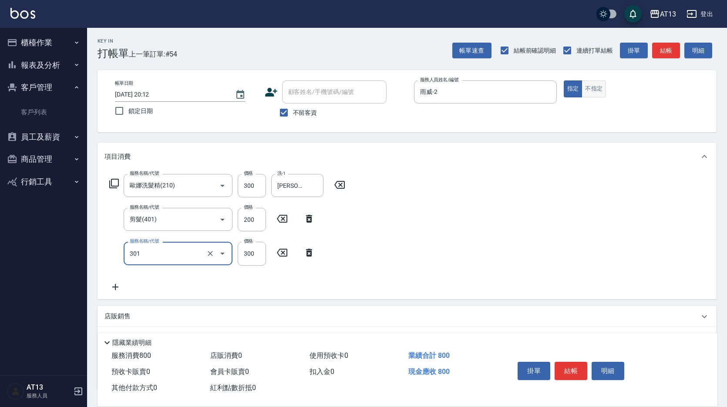
type input "補燙599以下(301)"
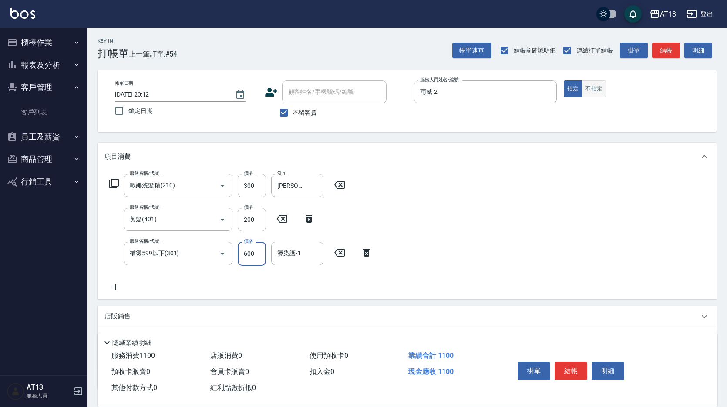
type input "600"
type input "[PERSON_NAME]-23"
click at [598, 93] on button "不指定" at bounding box center [593, 89] width 24 height 17
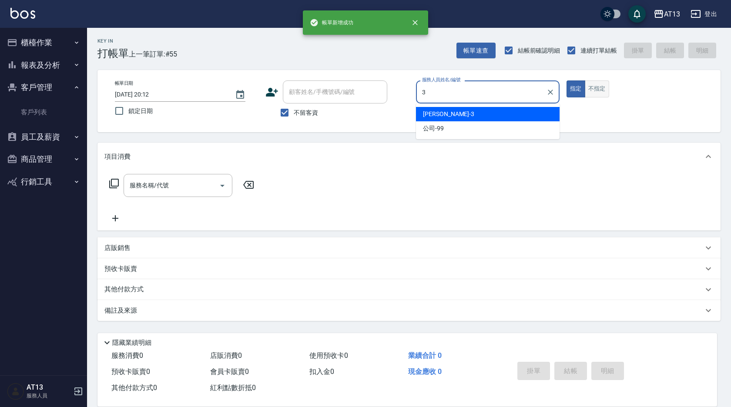
type input "[PERSON_NAME]-3"
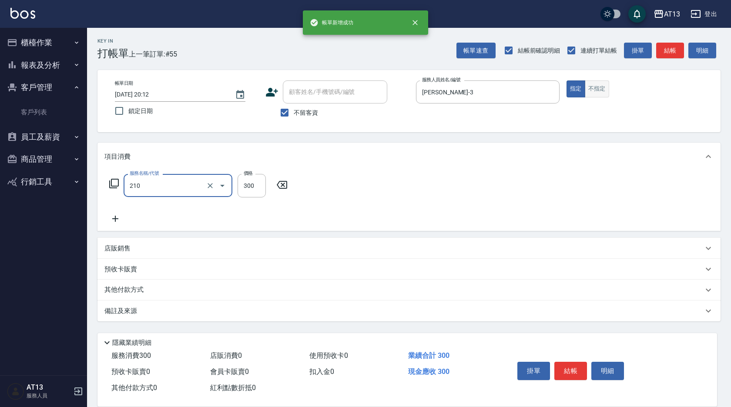
type input "歐娜洗髮精(210)"
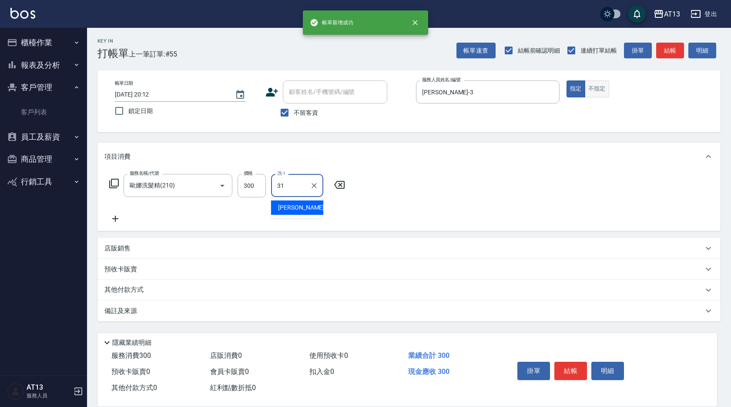
type input "[PERSON_NAME]-31"
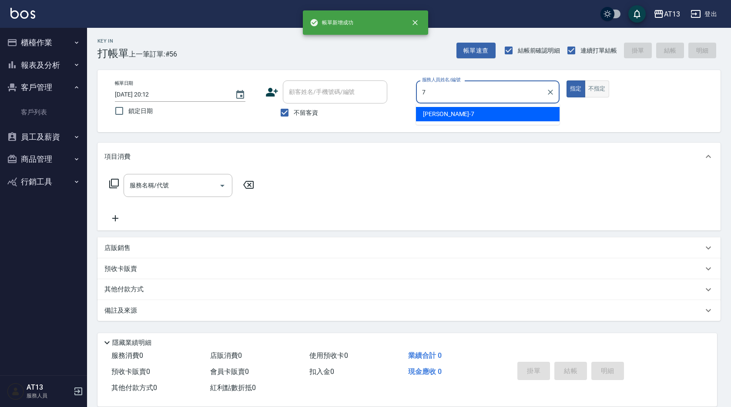
type input "[PERSON_NAME]-7"
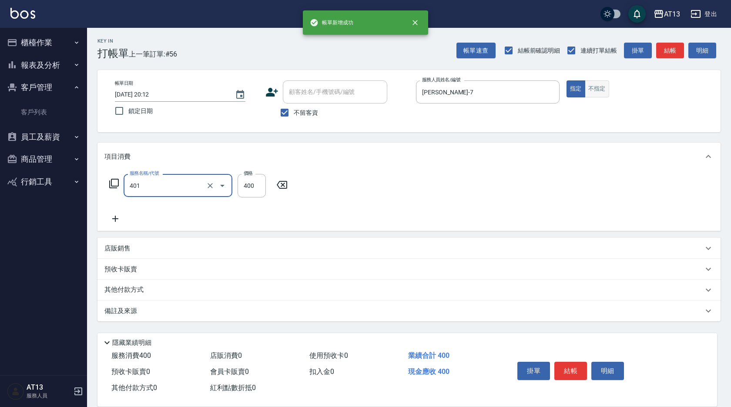
type input "剪髮(401)"
type input "300"
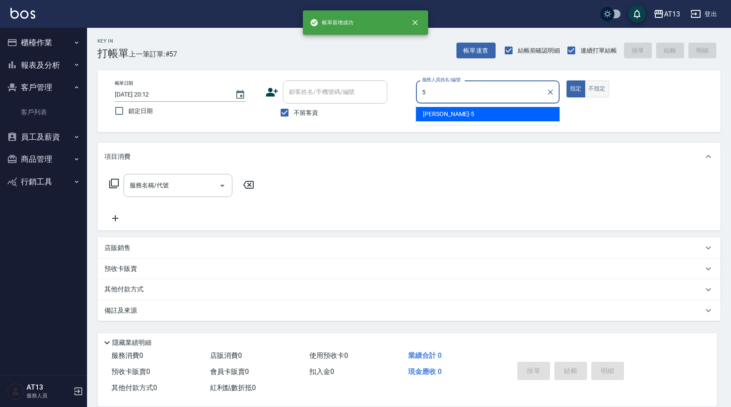
type input "[PERSON_NAME]-5"
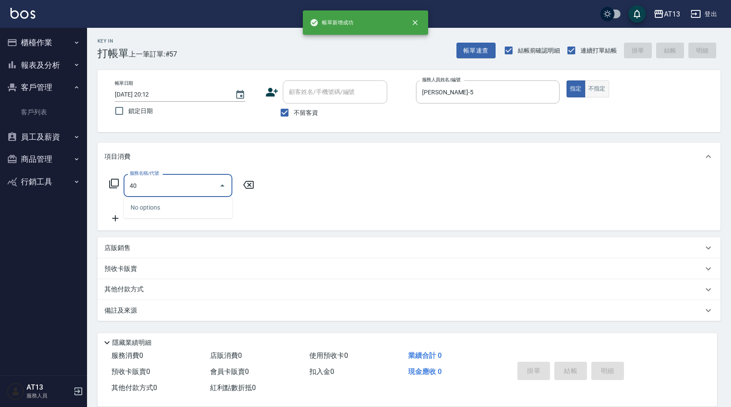
type input "4"
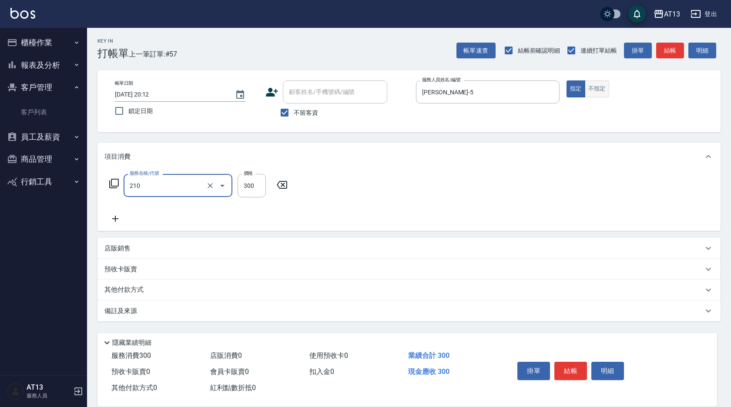
type input "歐娜洗髮精(210)"
type input "[PERSON_NAME]-29"
click at [603, 85] on button "不指定" at bounding box center [597, 89] width 24 height 17
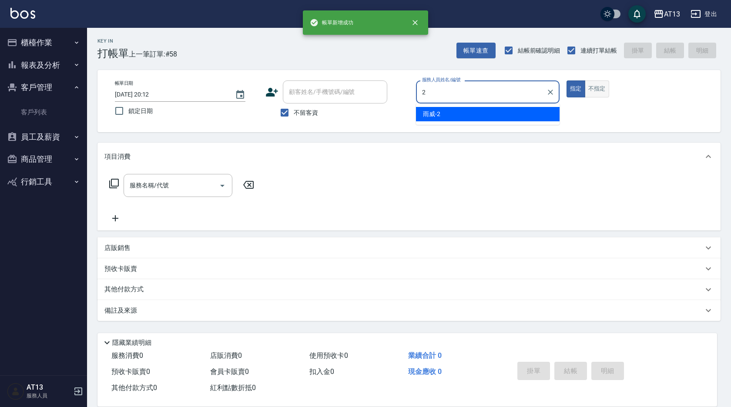
type input "雨威-2"
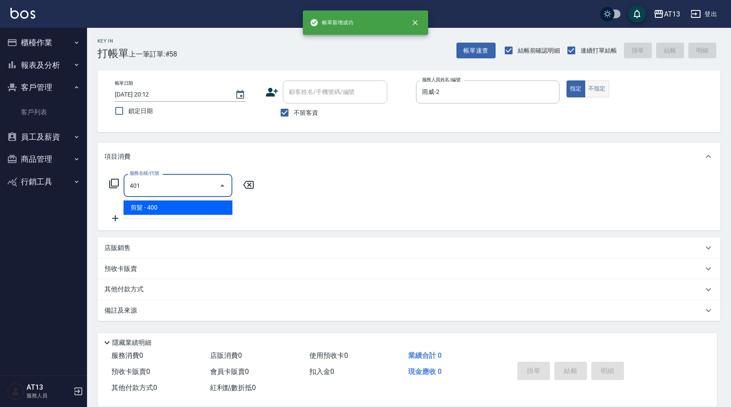
type input "剪髮(401)"
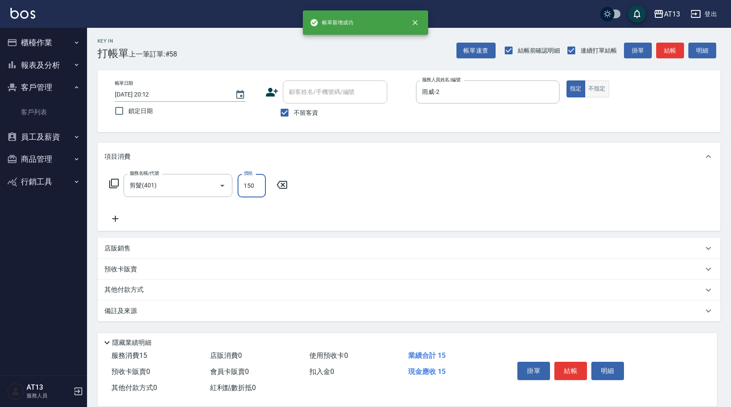
type input "150"
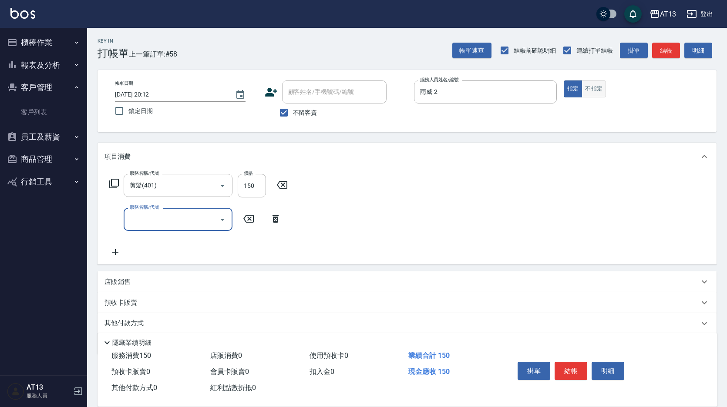
click at [597, 91] on button "不指定" at bounding box center [593, 89] width 24 height 17
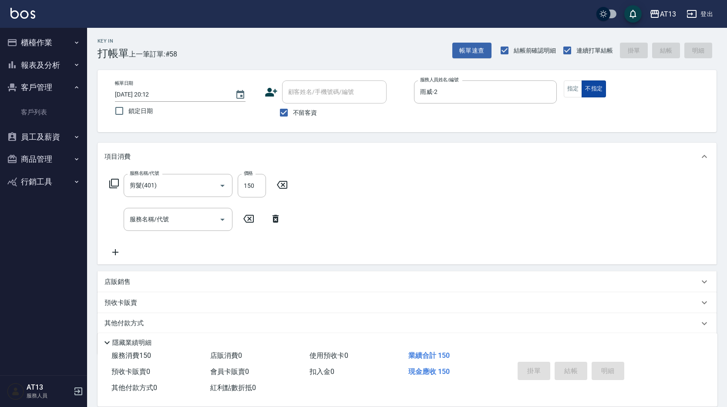
type input "[DATE] 20:13"
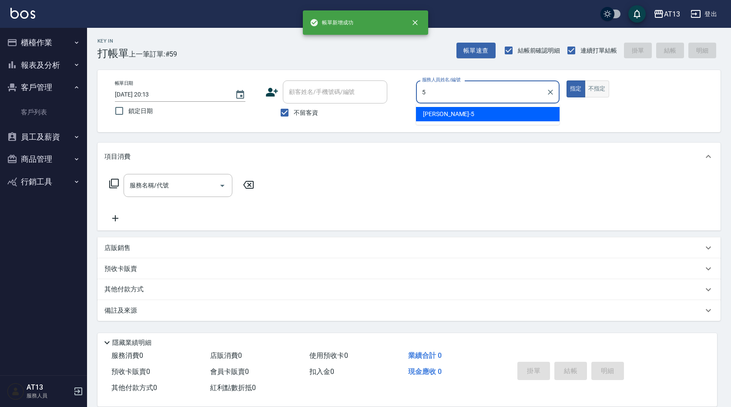
type input "[PERSON_NAME]-5"
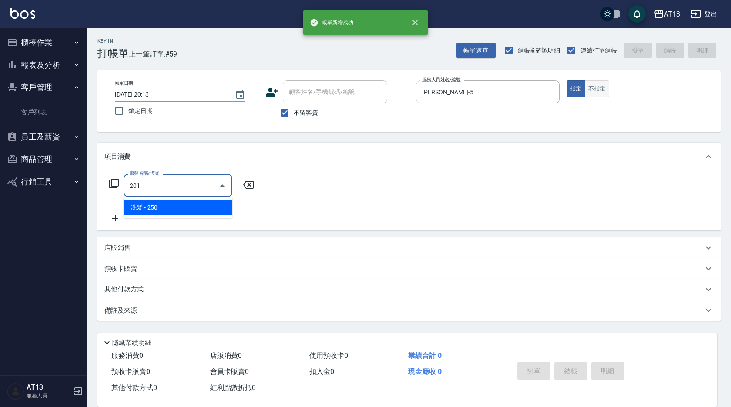
type input "洗髮(201)"
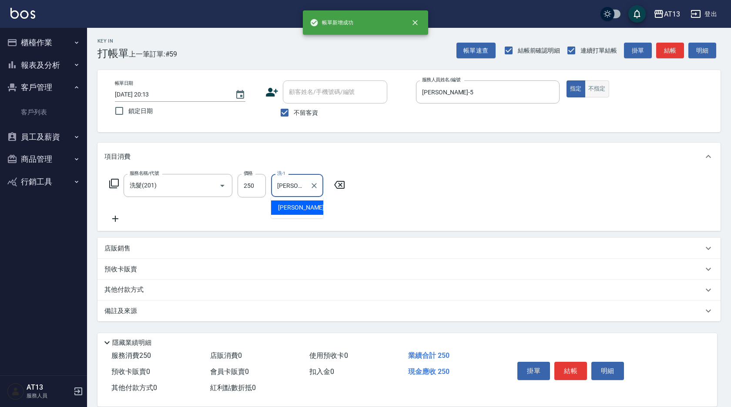
type input "[PERSON_NAME]-31"
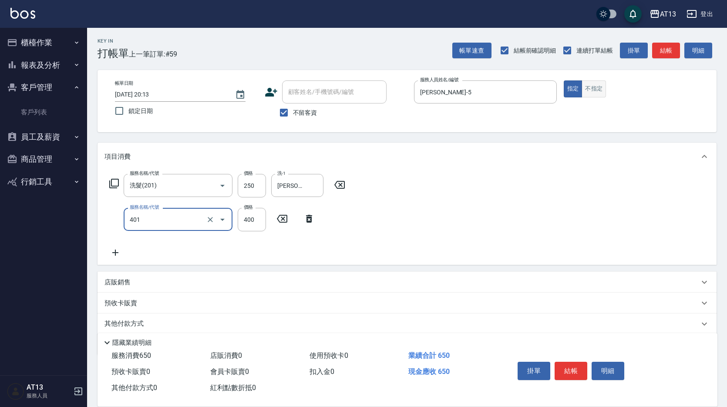
type input "剪髮(401)"
type input "200"
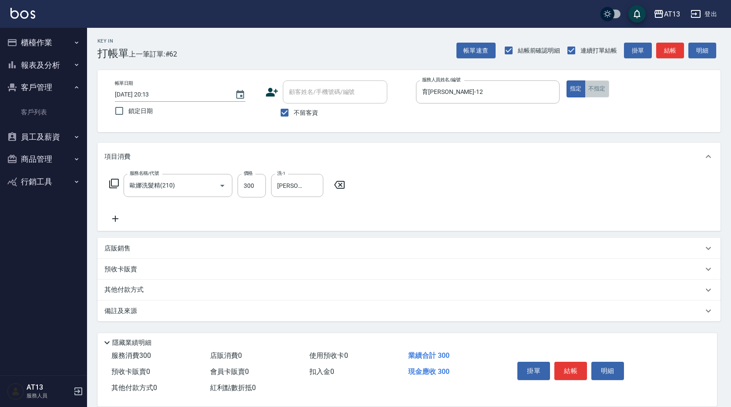
click at [597, 91] on button "不指定" at bounding box center [597, 89] width 24 height 17
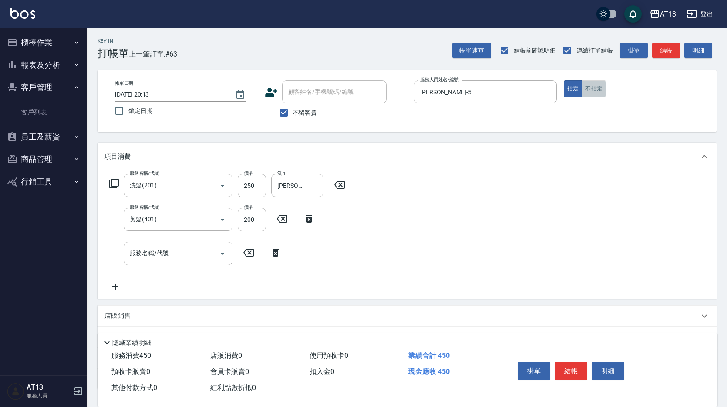
click at [597, 91] on button "不指定" at bounding box center [593, 89] width 24 height 17
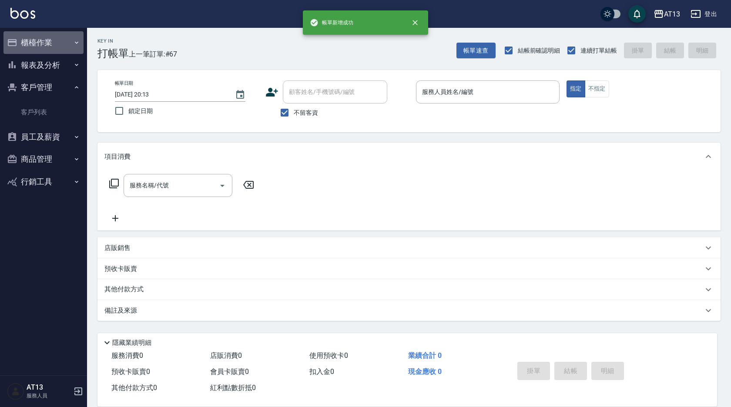
click at [47, 47] on button "櫃檯作業" at bounding box center [43, 42] width 80 height 23
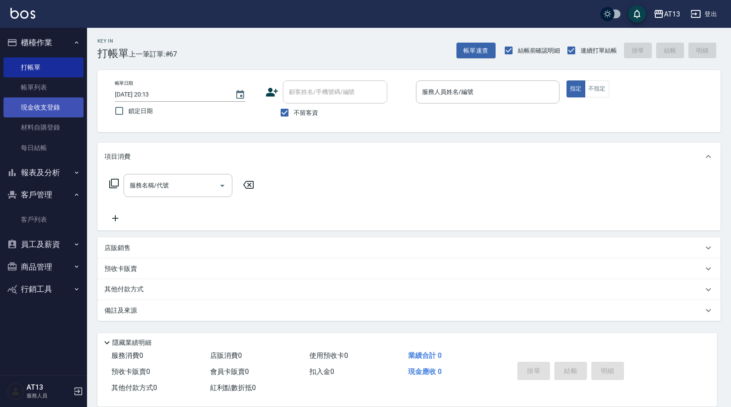
click at [48, 102] on link "現金收支登錄" at bounding box center [43, 107] width 80 height 20
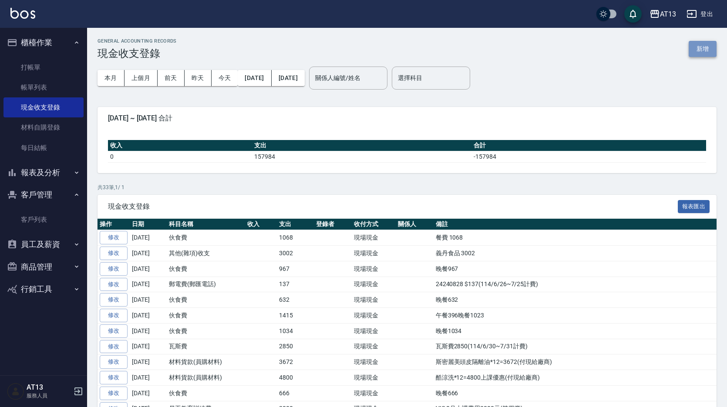
click at [705, 52] on button "新增" at bounding box center [702, 49] width 28 height 16
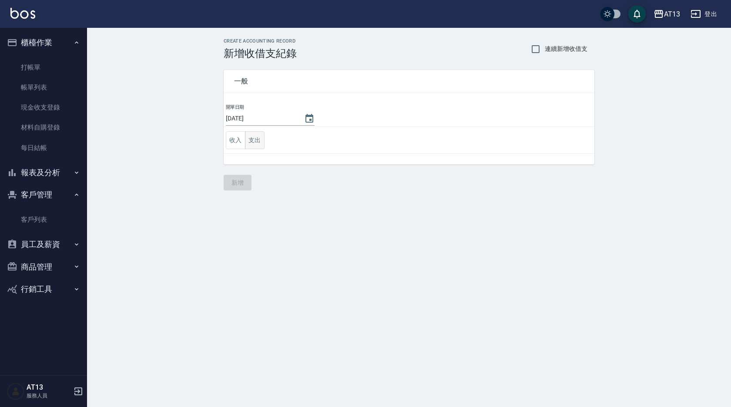
click at [257, 137] on button "支出" at bounding box center [255, 140] width 20 height 18
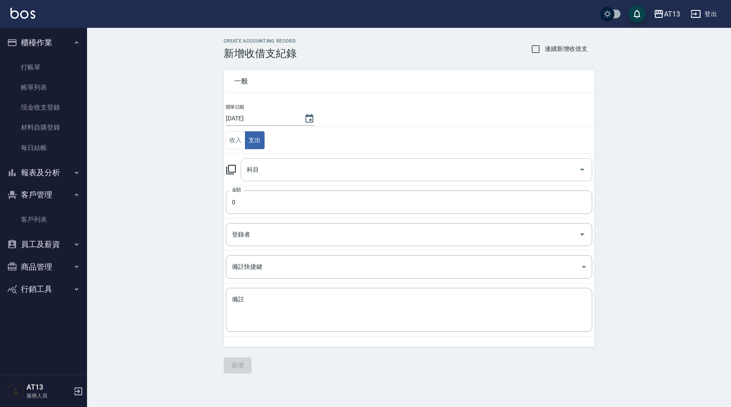
click at [308, 168] on input "科目" at bounding box center [410, 169] width 331 height 15
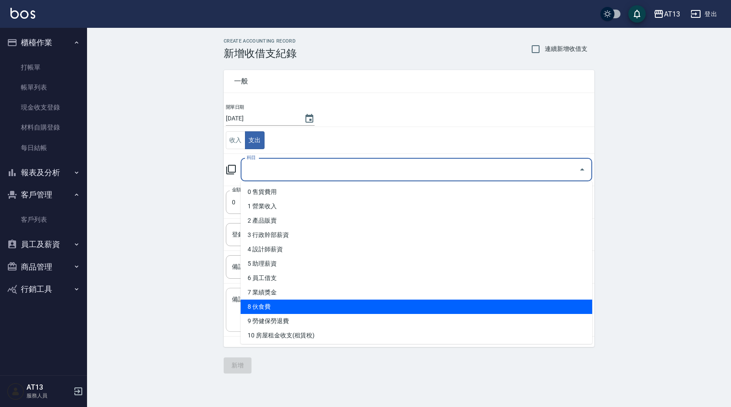
click at [286, 302] on li "8 伙食費" at bounding box center [417, 307] width 352 height 14
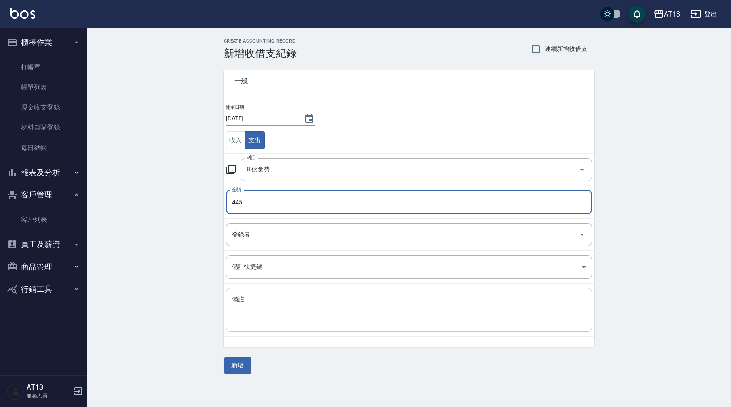
click at [326, 316] on textarea "備註" at bounding box center [409, 310] width 354 height 30
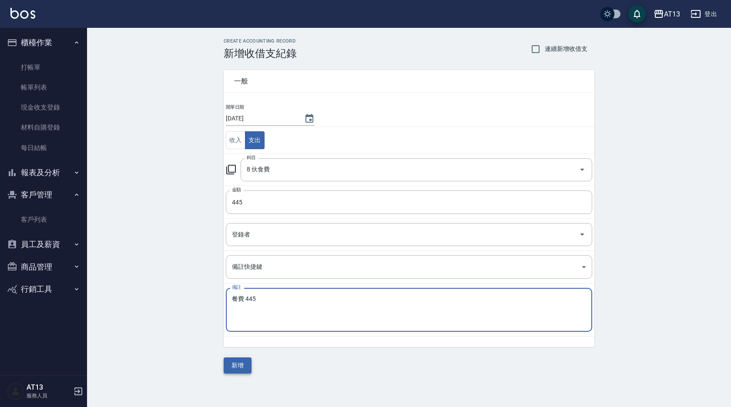
click at [244, 358] on button "新增" at bounding box center [238, 366] width 28 height 16
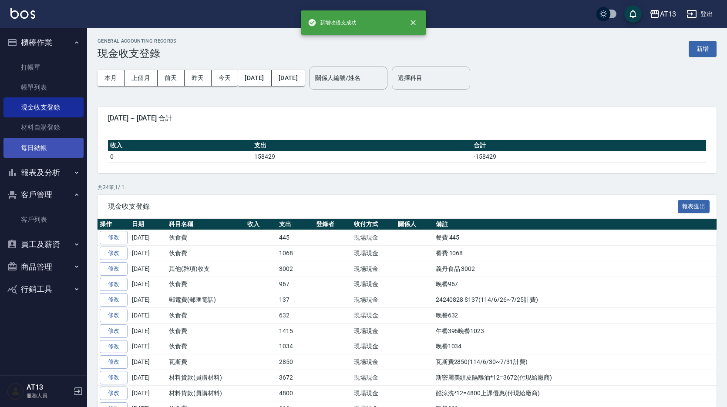
click at [19, 143] on link "每日結帳" at bounding box center [43, 148] width 80 height 20
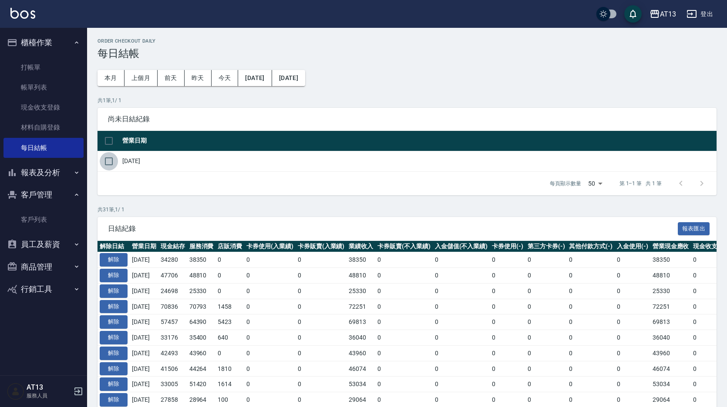
click at [113, 162] on input "checkbox" at bounding box center [109, 161] width 18 height 18
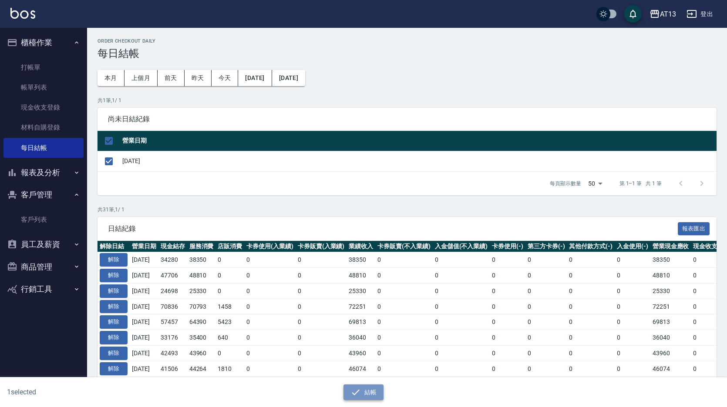
click at [356, 392] on icon "button" at bounding box center [355, 392] width 10 height 10
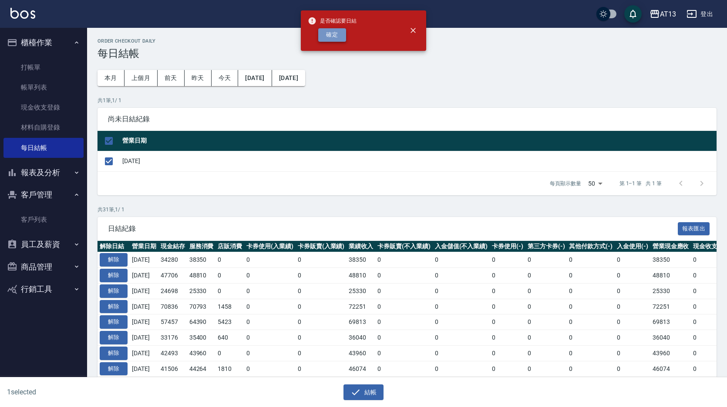
click at [343, 35] on button "確定" at bounding box center [332, 34] width 28 height 13
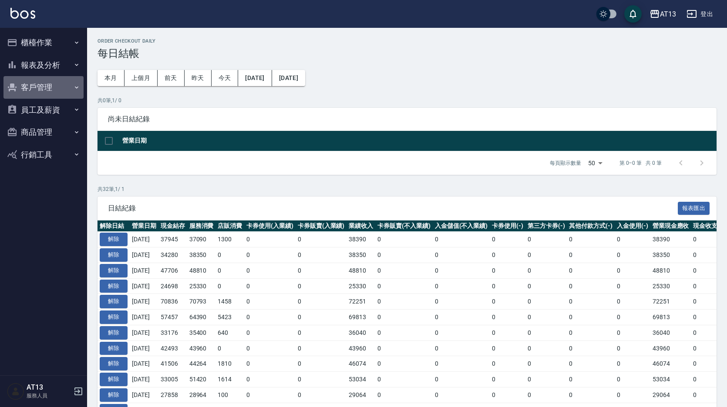
click at [55, 89] on button "客戶管理" at bounding box center [43, 87] width 80 height 23
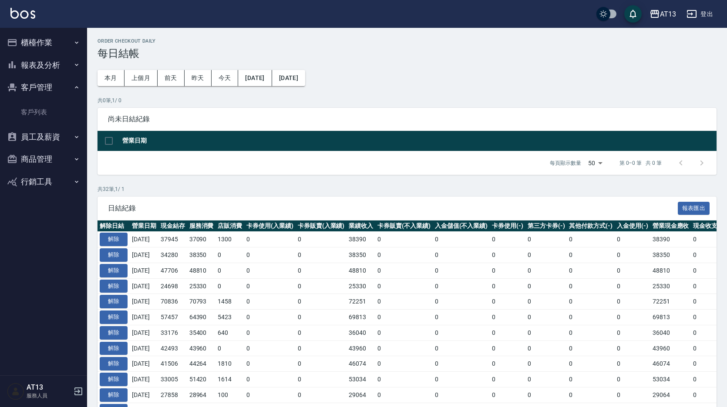
click at [61, 67] on button "報表及分析" at bounding box center [43, 65] width 80 height 23
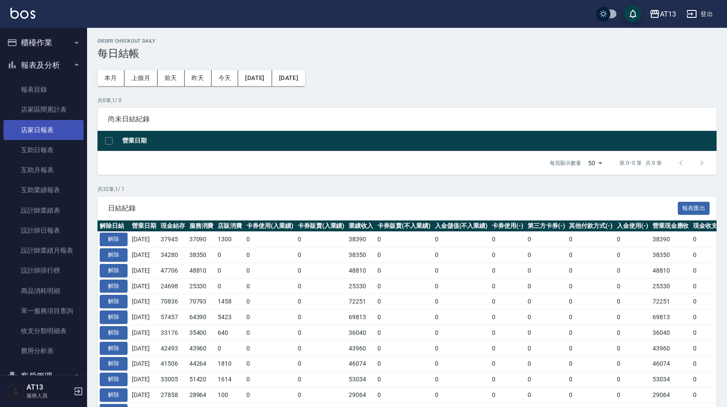
click at [60, 132] on link "店家日報表" at bounding box center [43, 130] width 80 height 20
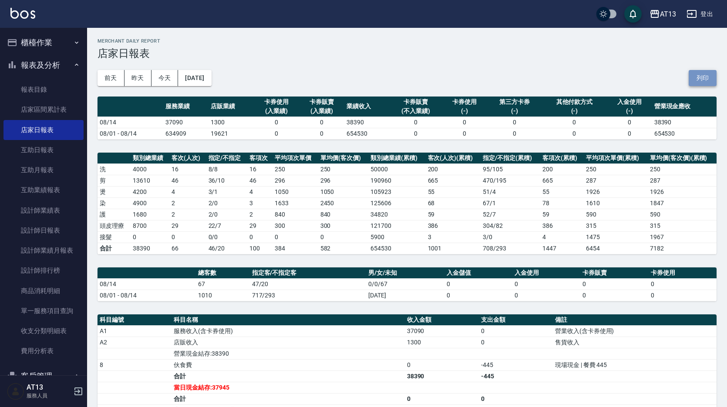
click at [702, 78] on button "列印" at bounding box center [702, 78] width 28 height 16
click at [45, 226] on link "設計師日報表" at bounding box center [43, 231] width 80 height 20
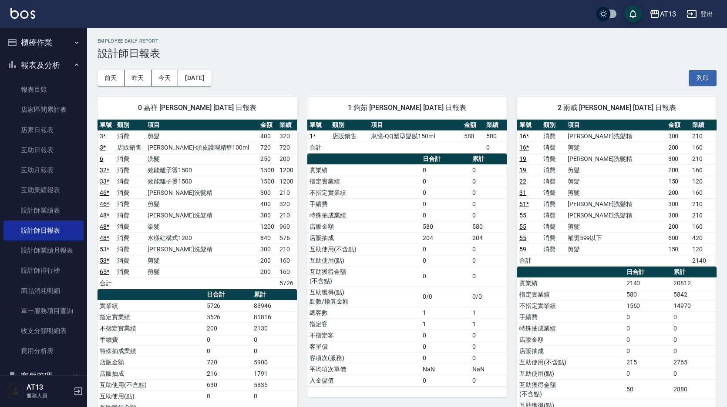
drag, startPoint x: 698, startPoint y: 79, endPoint x: 127, endPoint y: 357, distance: 635.3
click at [698, 79] on button "列印" at bounding box center [702, 78] width 28 height 16
click at [696, 81] on button "列印" at bounding box center [702, 78] width 28 height 16
click at [43, 134] on link "店家日報表" at bounding box center [43, 130] width 80 height 20
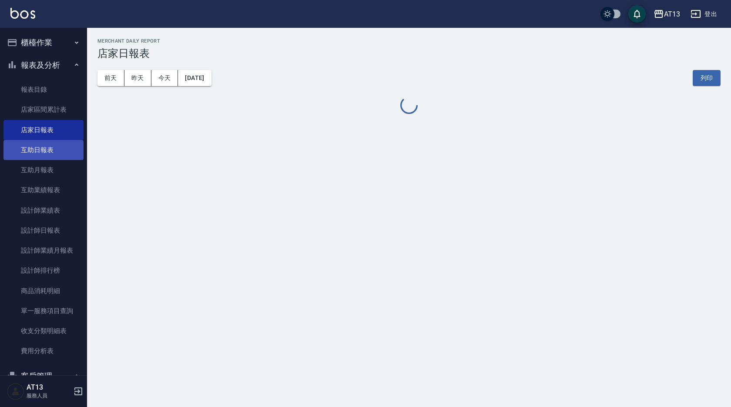
click at [49, 156] on link "互助日報表" at bounding box center [43, 150] width 80 height 20
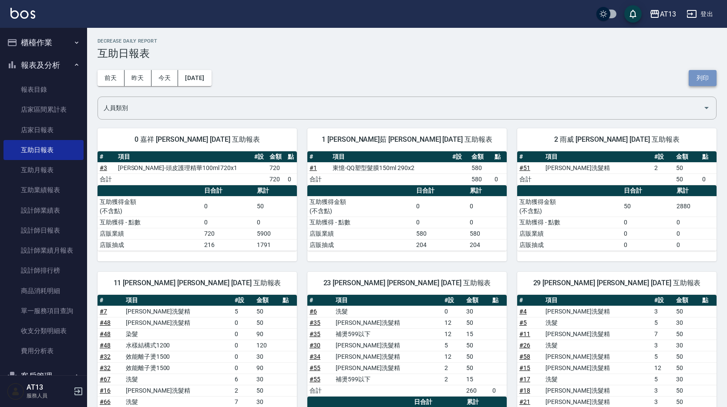
click at [705, 73] on button "列印" at bounding box center [702, 78] width 28 height 16
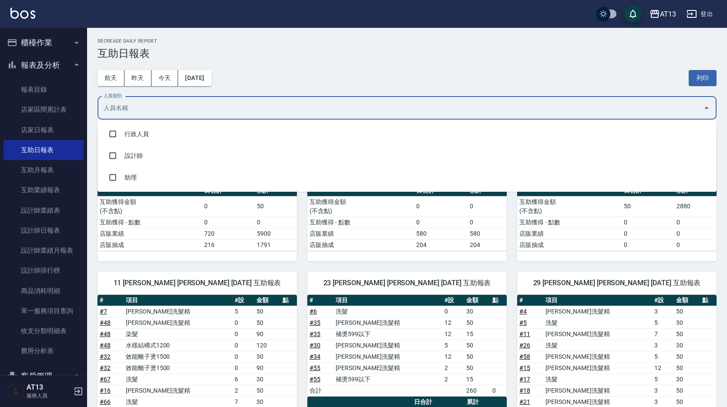
click at [145, 102] on input "人員類別" at bounding box center [400, 108] width 598 height 15
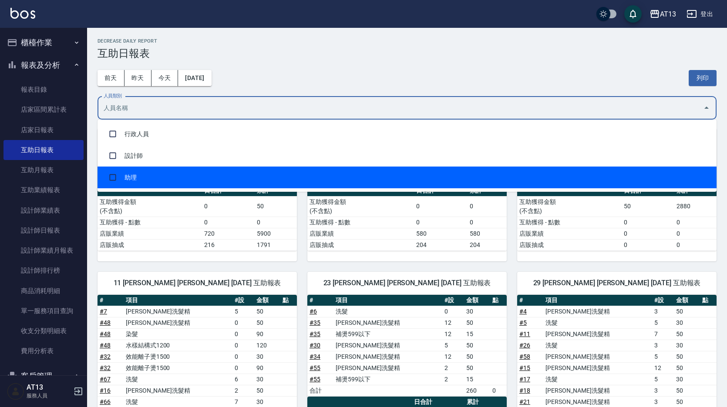
click at [138, 169] on li "助理" at bounding box center [406, 178] width 619 height 22
checkbox input "true"
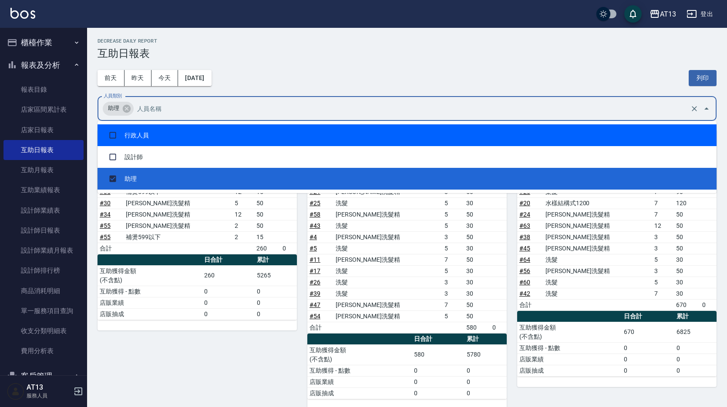
click at [319, 77] on div "前天 昨天 今天 2025/08/14 列印" at bounding box center [406, 78] width 619 height 37
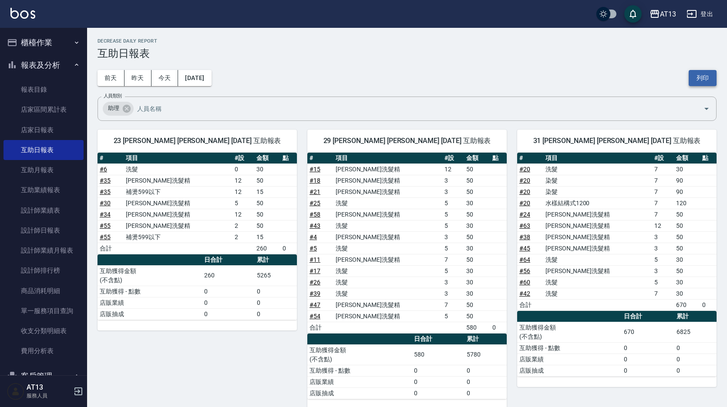
click at [698, 77] on button "列印" at bounding box center [702, 78] width 28 height 16
drag, startPoint x: 698, startPoint y: 77, endPoint x: 55, endPoint y: 236, distance: 662.0
click at [55, 236] on link "設計師日報表" at bounding box center [43, 231] width 80 height 20
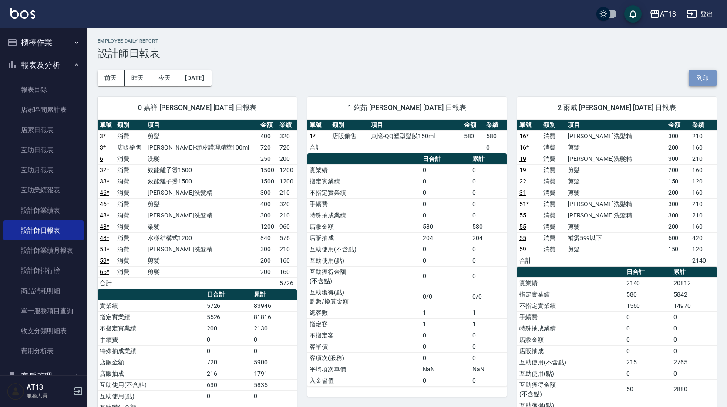
click at [707, 75] on button "列印" at bounding box center [702, 78] width 28 height 16
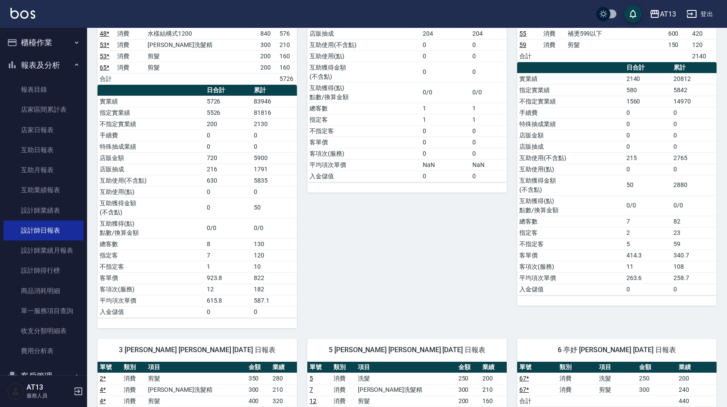
scroll to position [87, 0]
